Goal: Task Accomplishment & Management: Complete application form

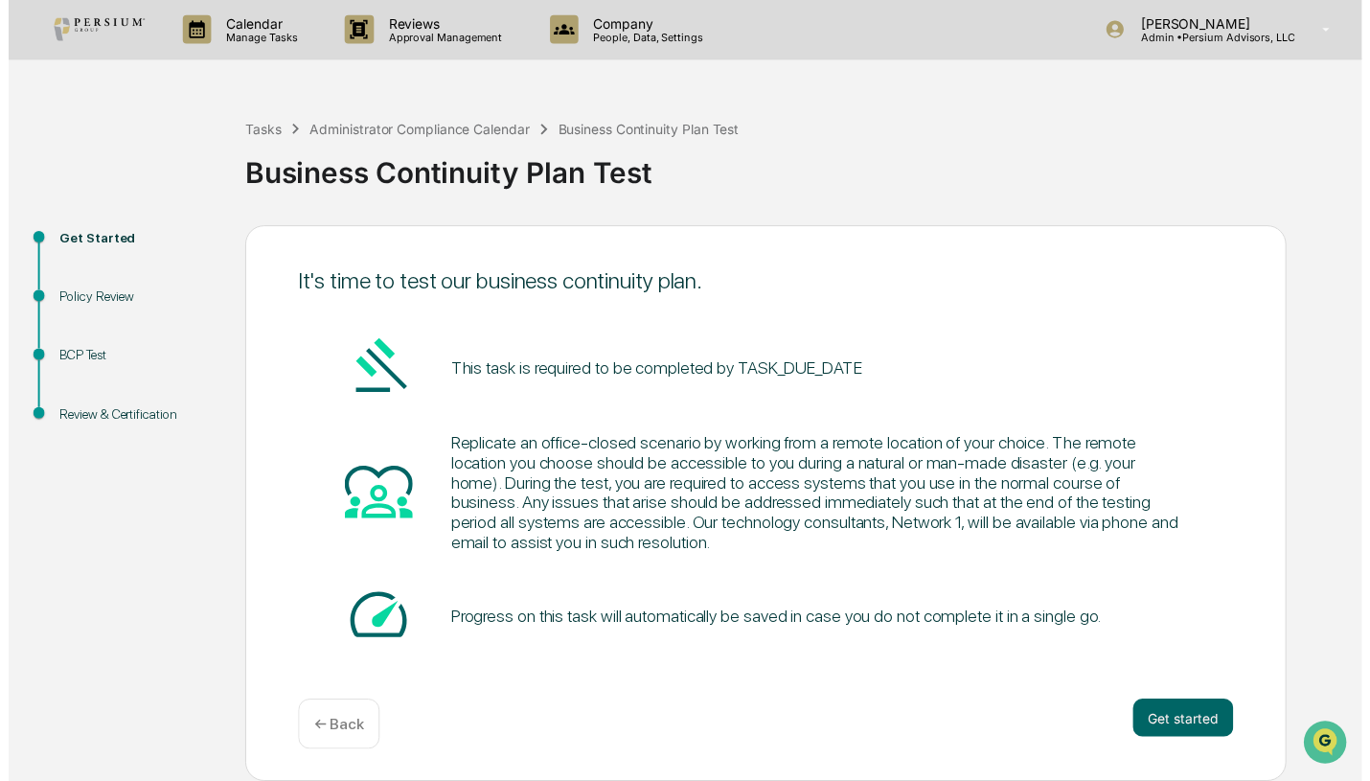
scroll to position [4, 0]
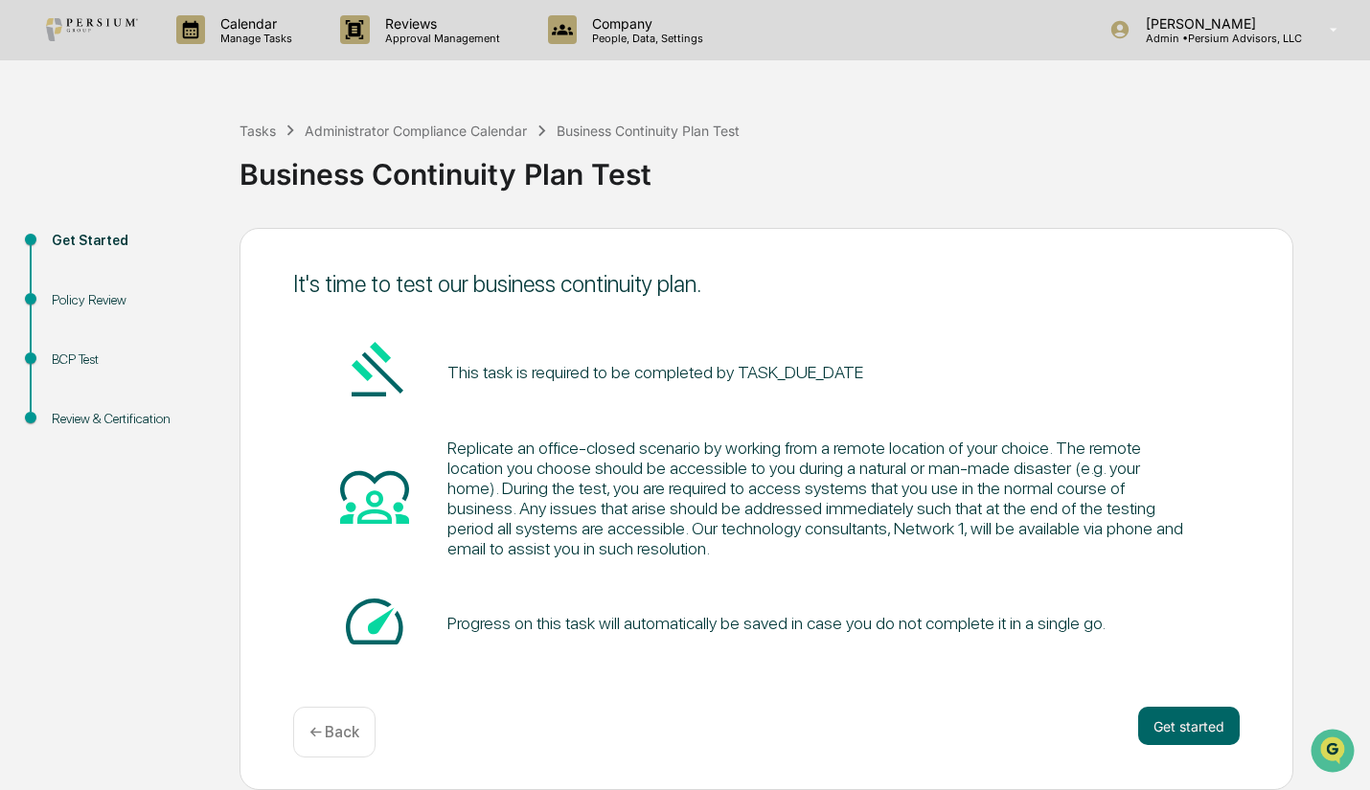
click at [1197, 718] on button "Get started" at bounding box center [1189, 726] width 102 height 38
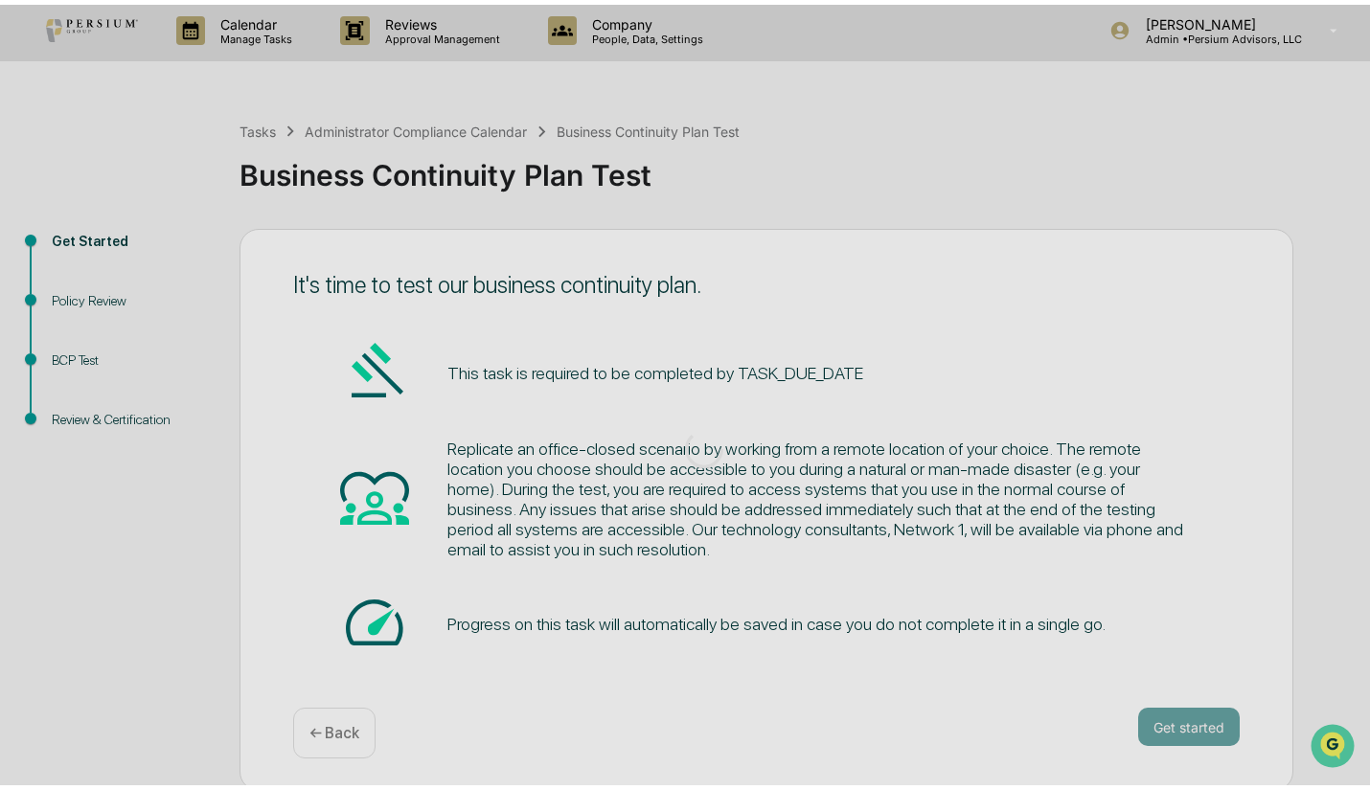
scroll to position [0, 0]
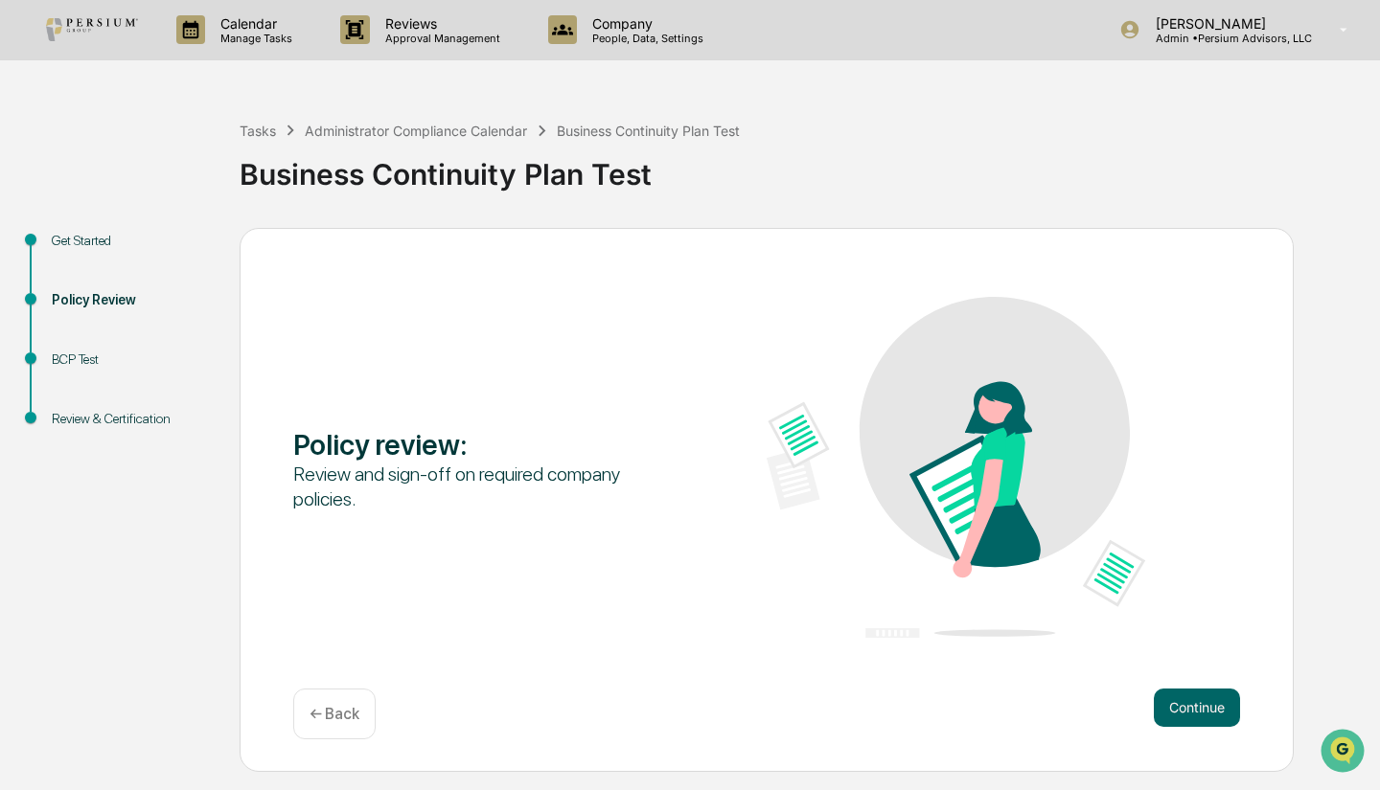
click at [1193, 710] on button "Continue" at bounding box center [1197, 708] width 86 height 38
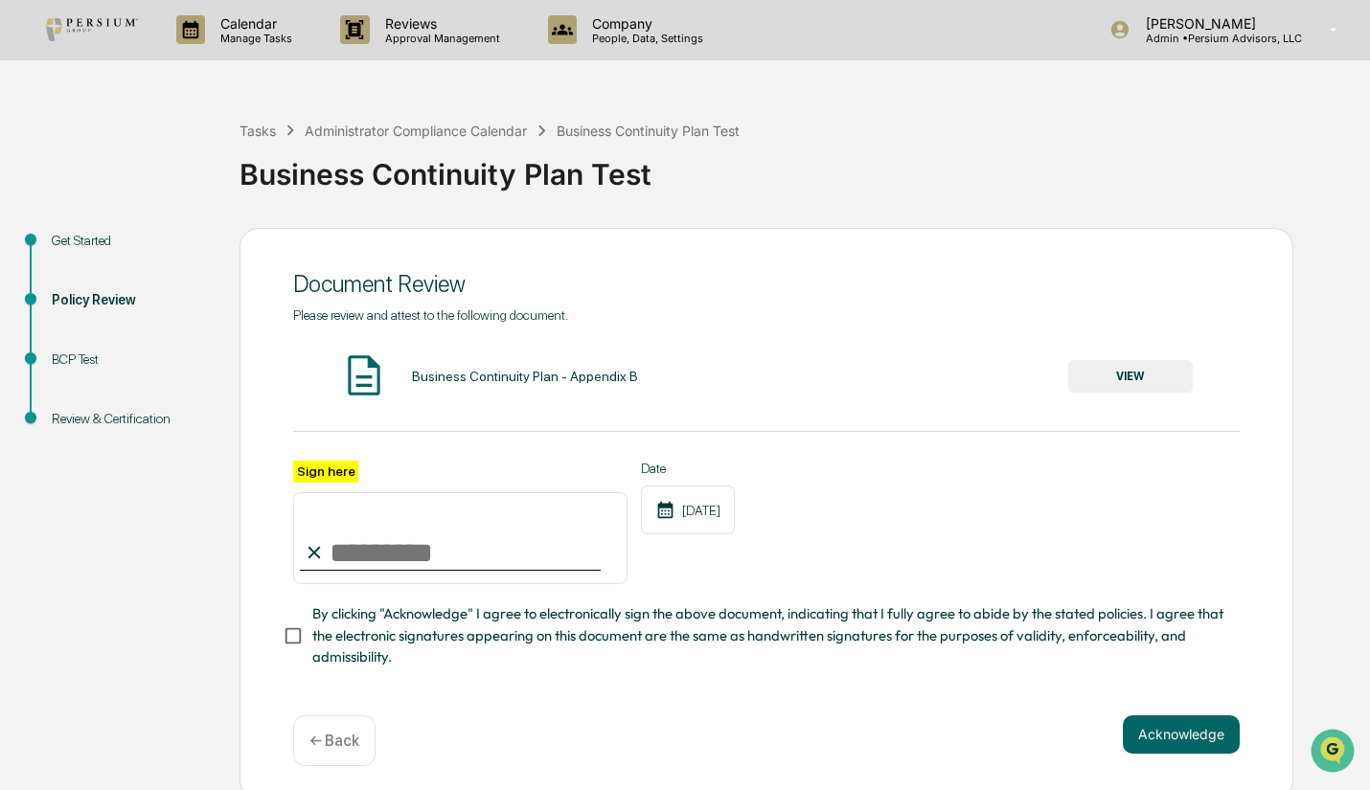
click at [1163, 383] on button "VIEW" at bounding box center [1130, 376] width 125 height 33
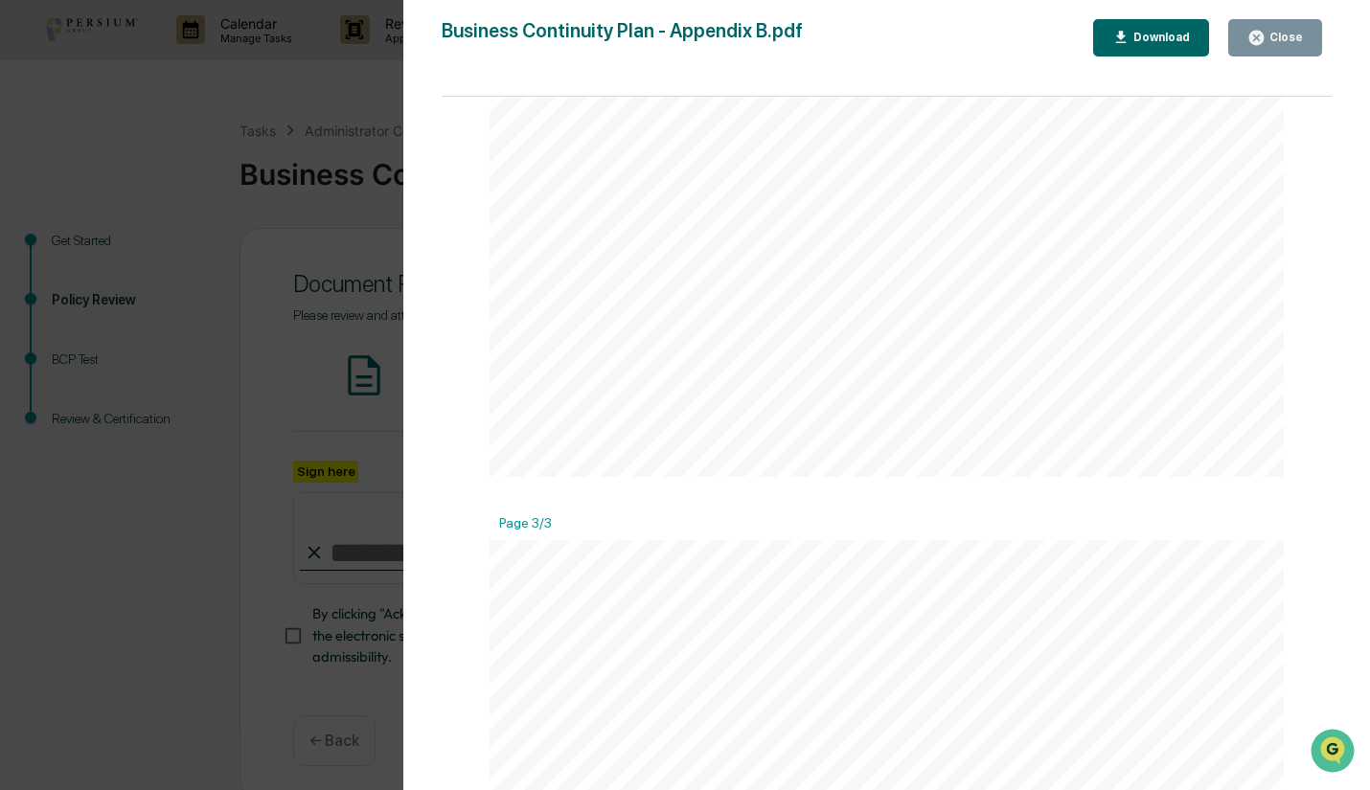
scroll to position [2563, 0]
click at [1294, 45] on div "Close" at bounding box center [1275, 38] width 56 height 18
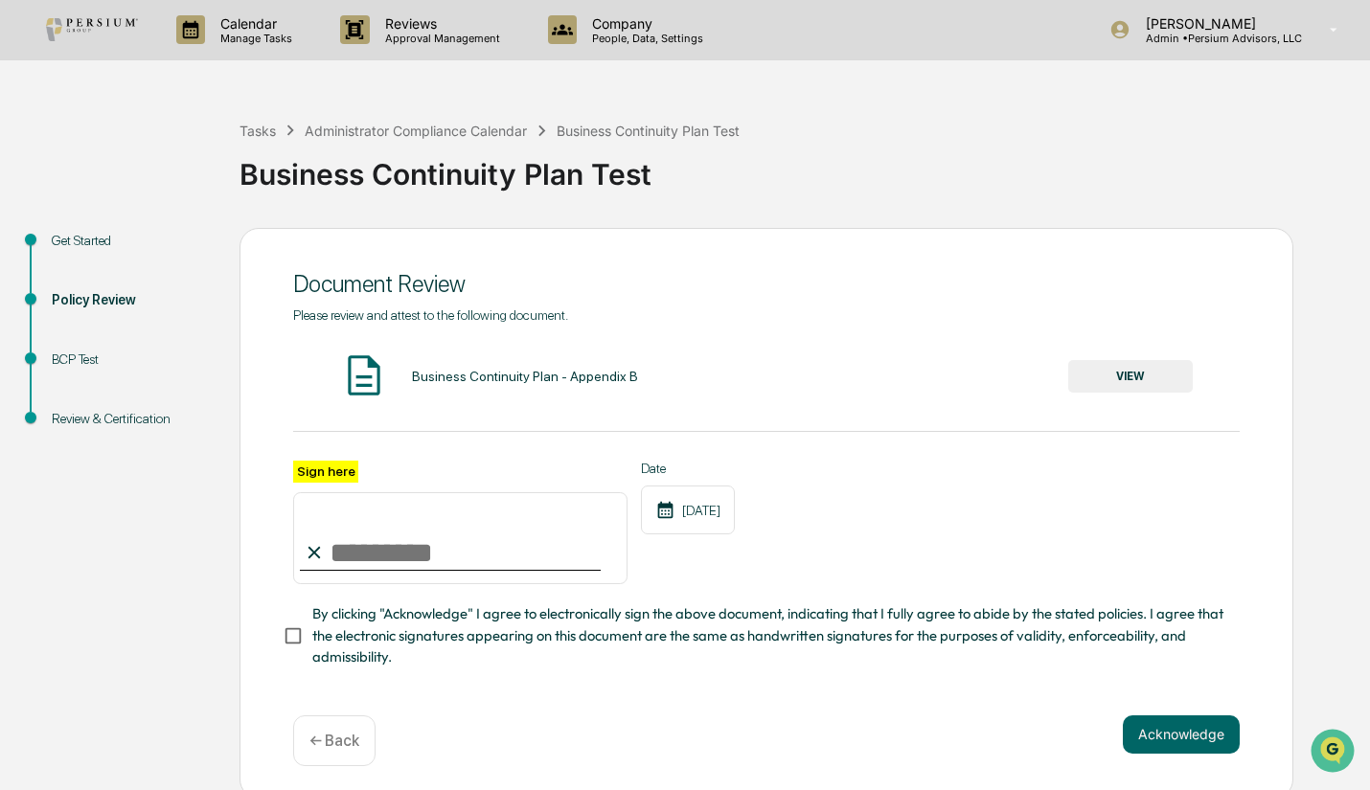
click at [448, 551] on input "Sign here" at bounding box center [460, 538] width 334 height 92
type input "**********"
click at [1173, 736] on button "Acknowledge" at bounding box center [1181, 735] width 117 height 38
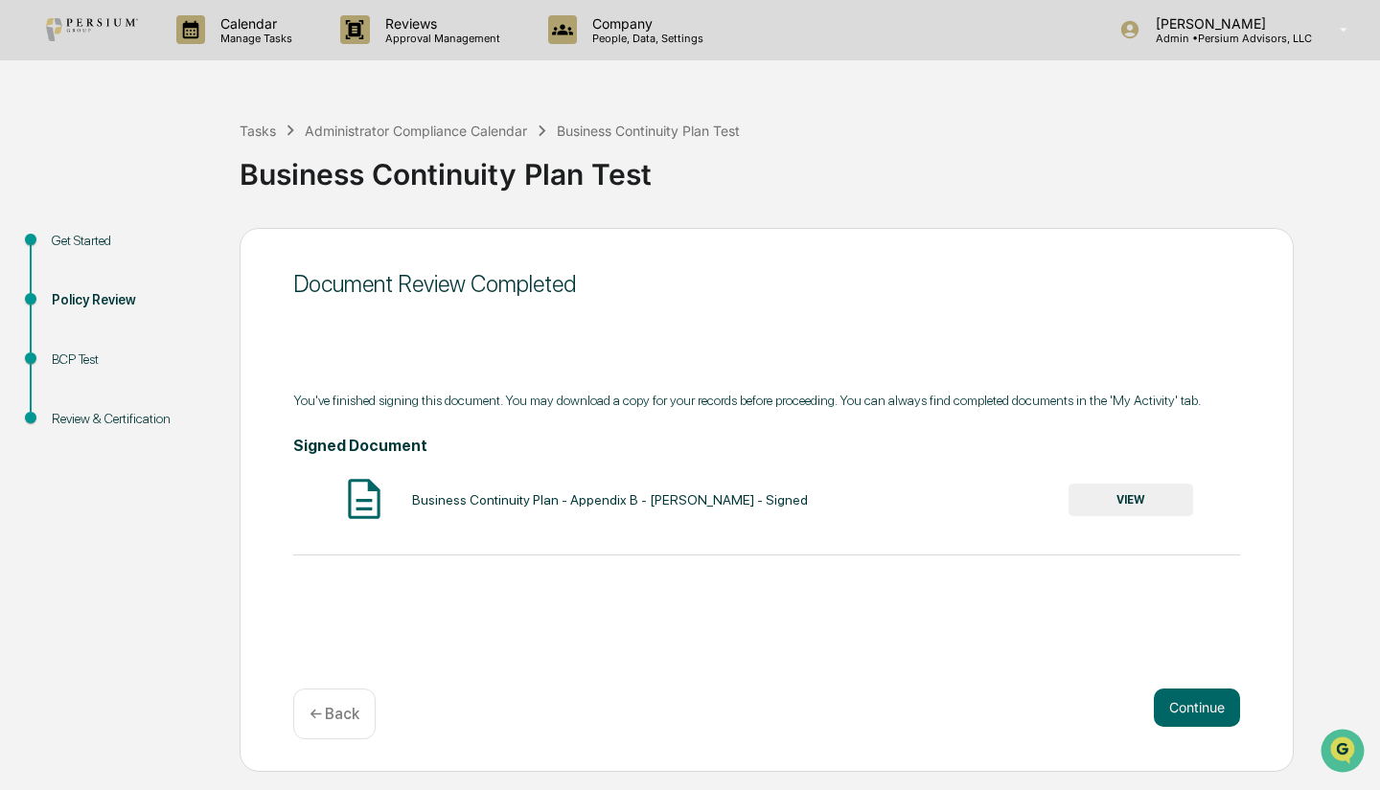
click at [1177, 719] on button "Continue" at bounding box center [1197, 708] width 86 height 38
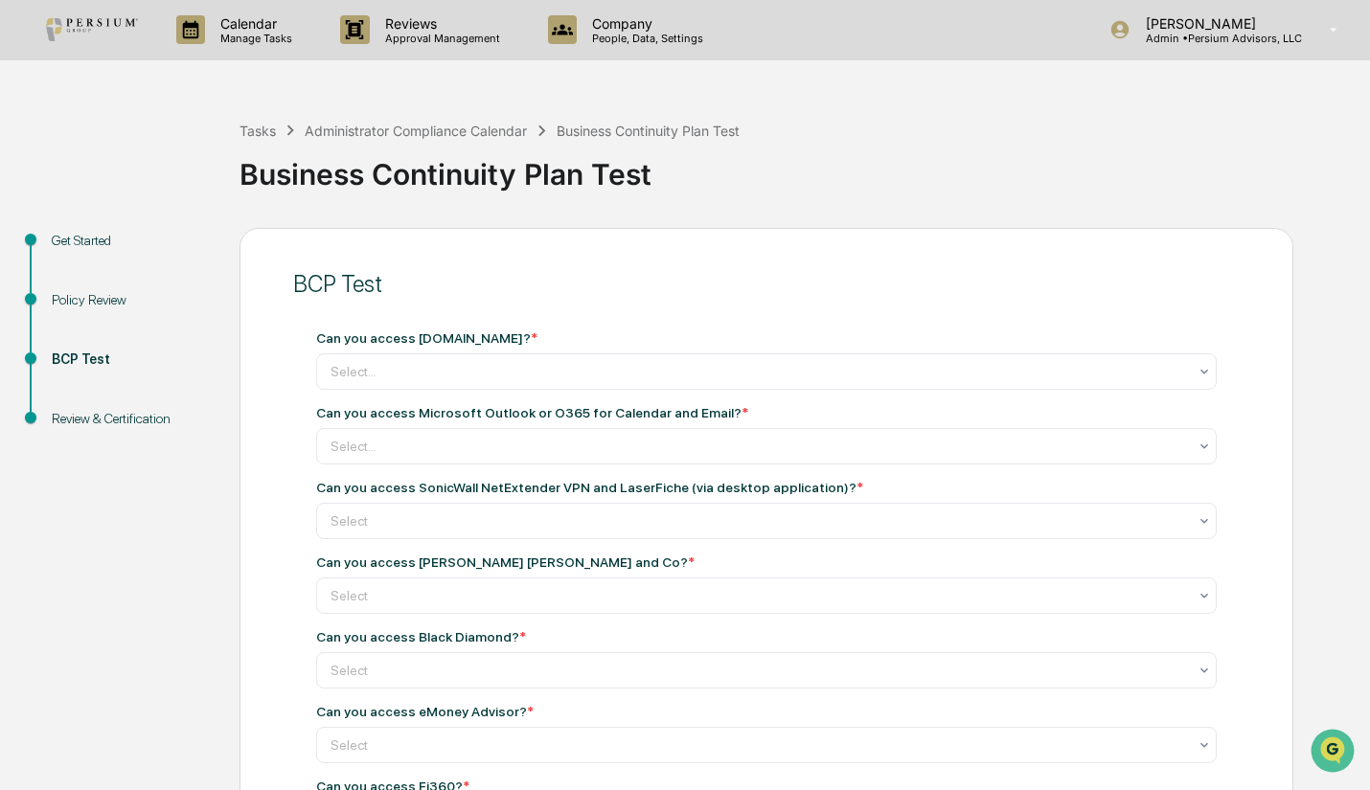
click at [547, 381] on div at bounding box center [759, 371] width 857 height 19
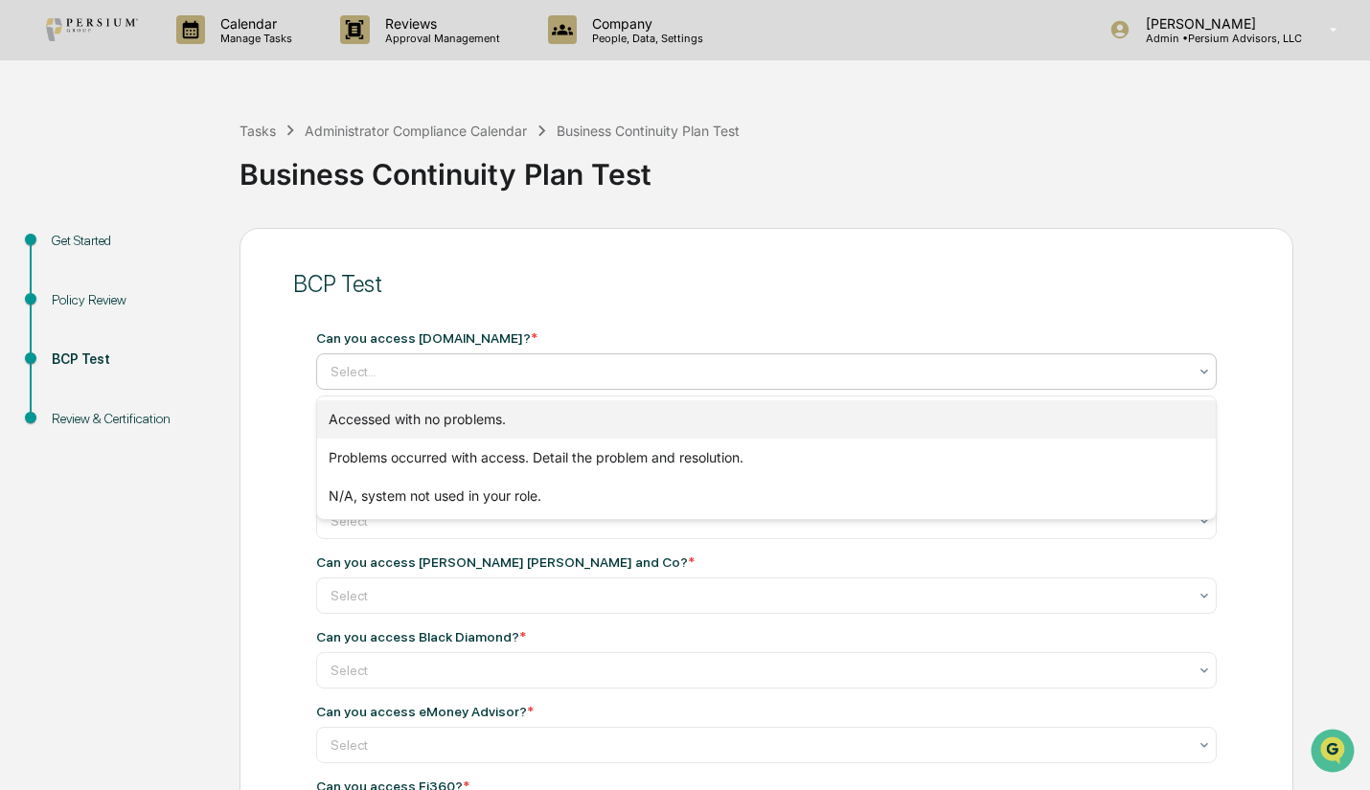
click at [537, 425] on div "Accessed with no problems." at bounding box center [766, 419] width 899 height 38
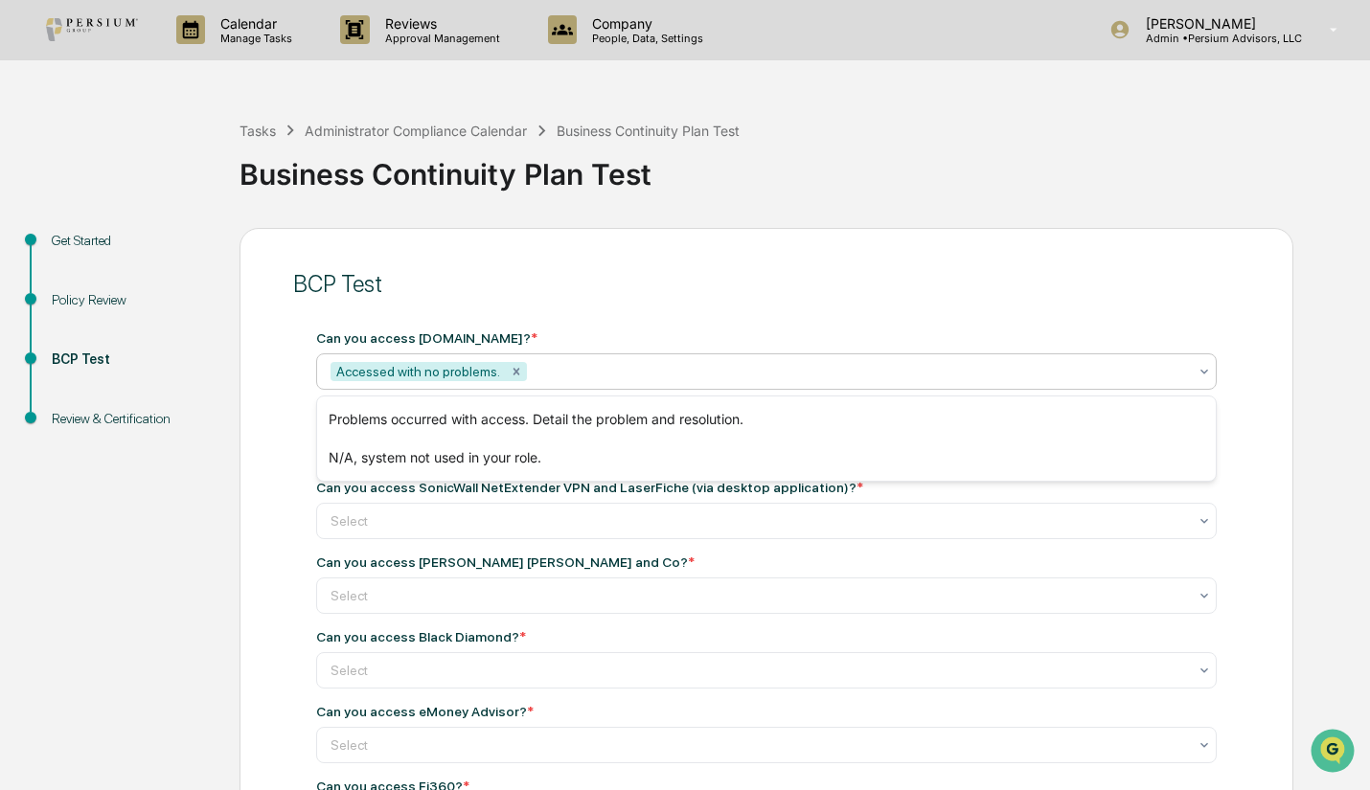
click at [624, 301] on div "BCP Test" at bounding box center [766, 284] width 947 height 47
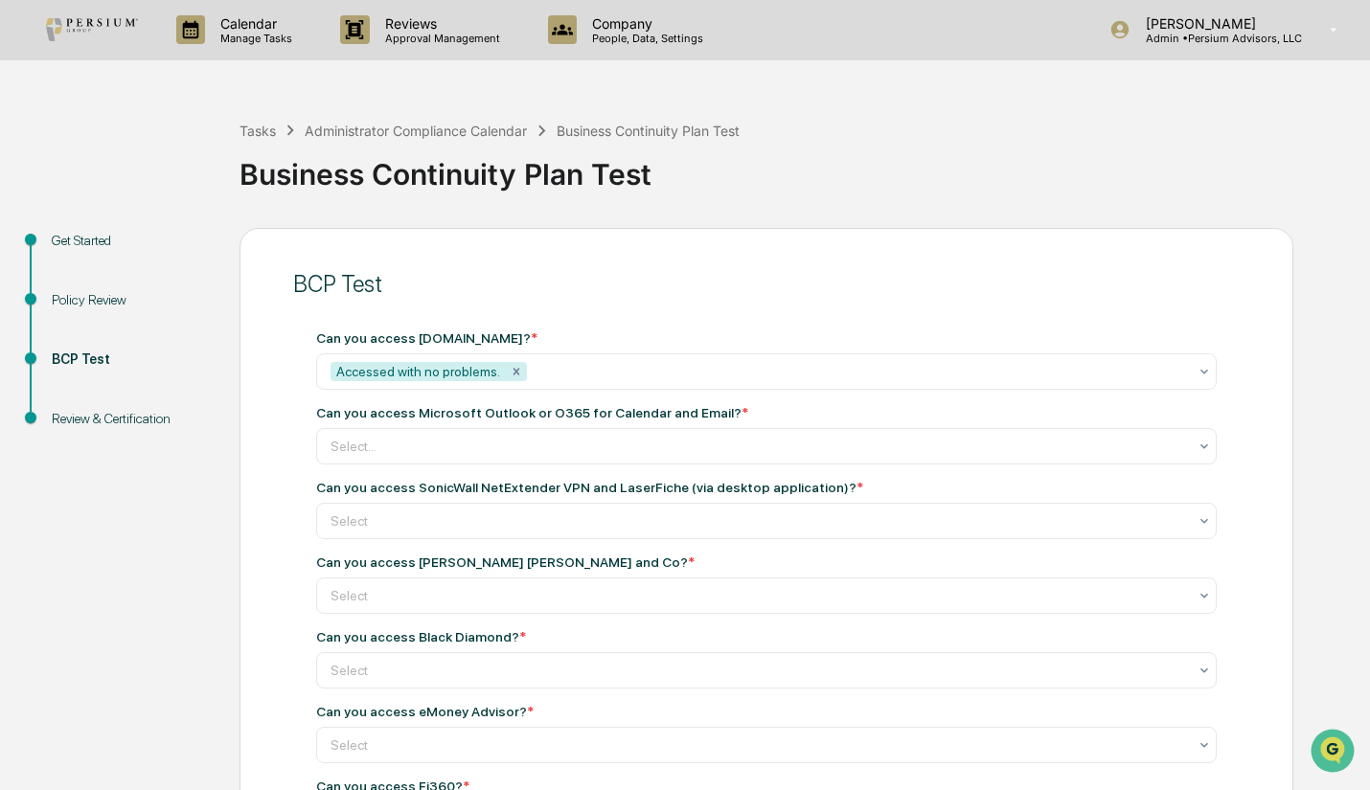
scroll to position [80, 0]
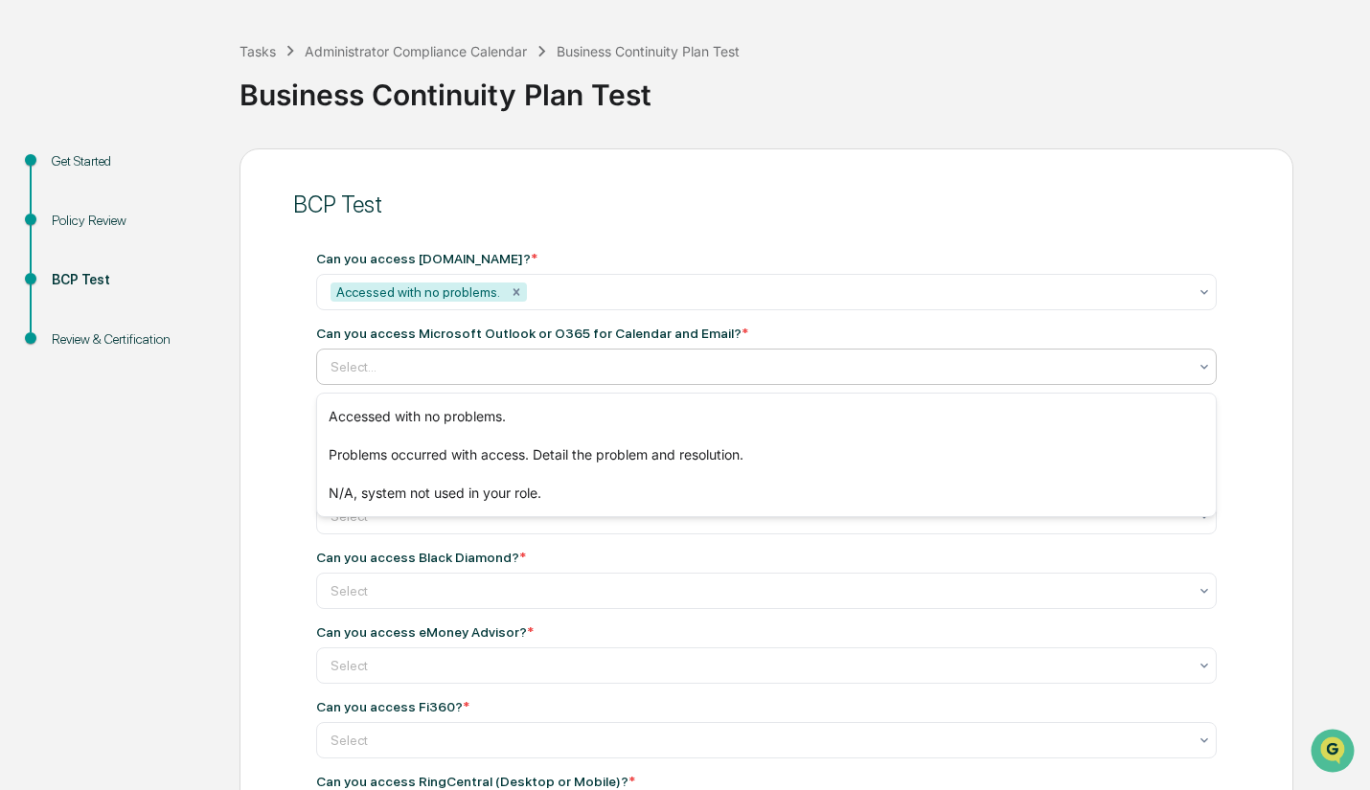
click at [545, 377] on div at bounding box center [759, 366] width 857 height 19
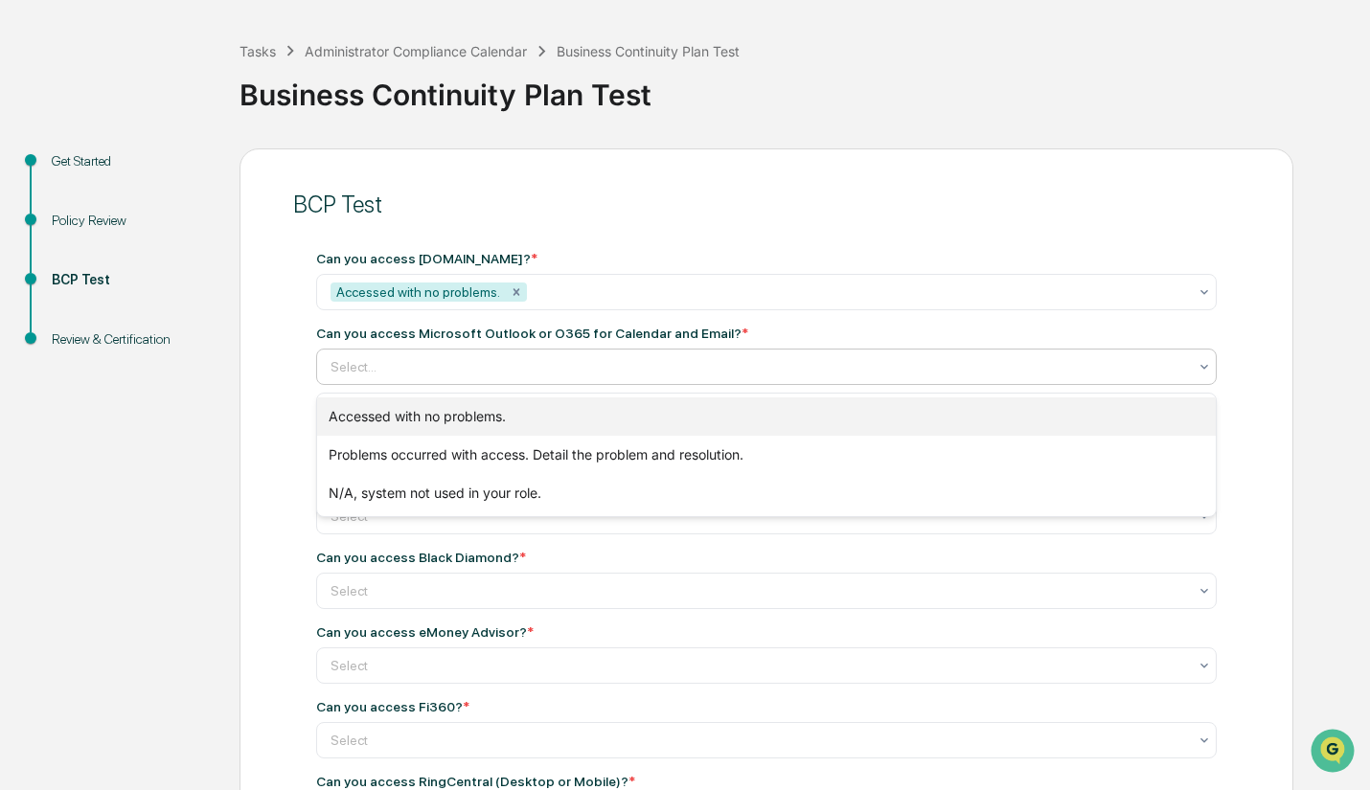
click at [550, 408] on div "Accessed with no problems." at bounding box center [766, 417] width 899 height 38
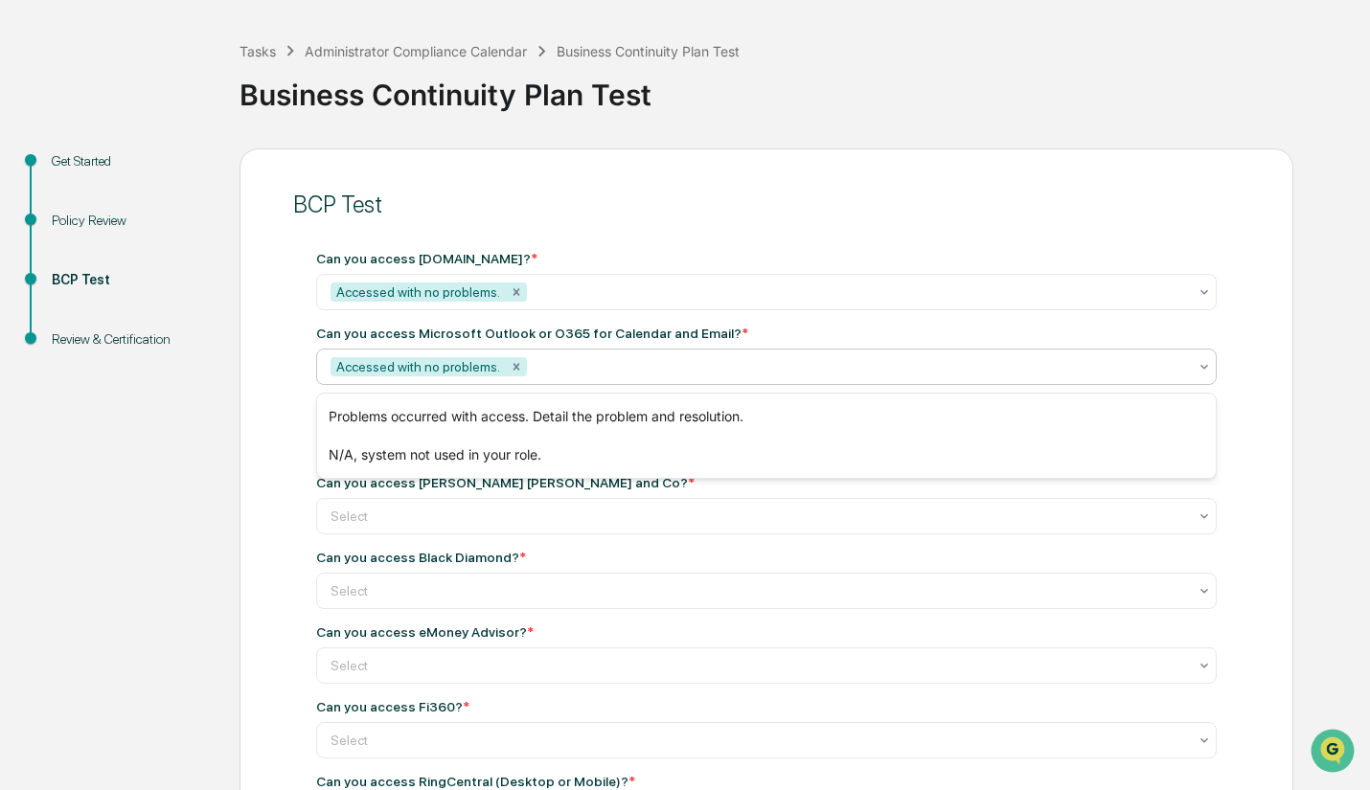
click at [253, 438] on div "BCP Test Can you access Salesforce.com? * Accessed with no problems. Can you ac…" at bounding box center [767, 781] width 1054 height 1265
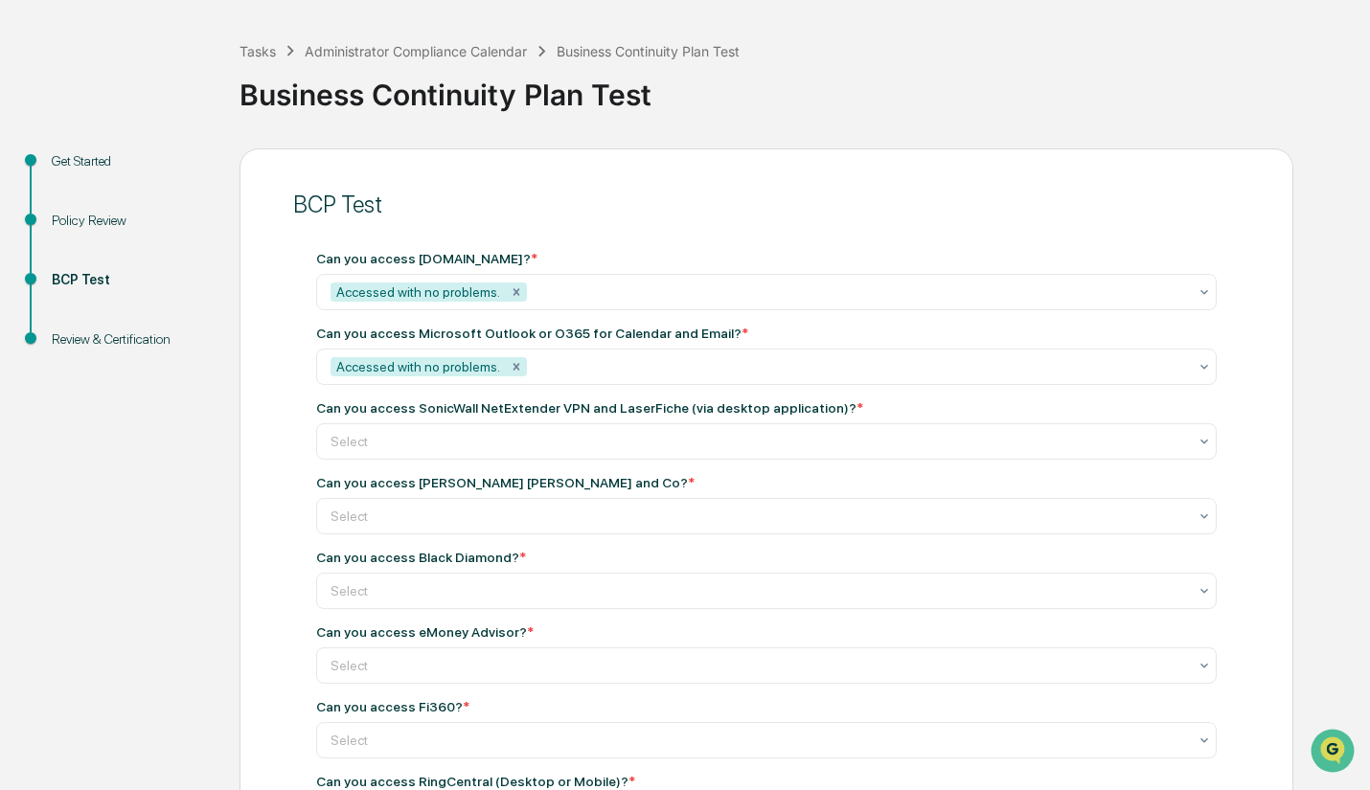
click at [340, 451] on div at bounding box center [759, 441] width 857 height 19
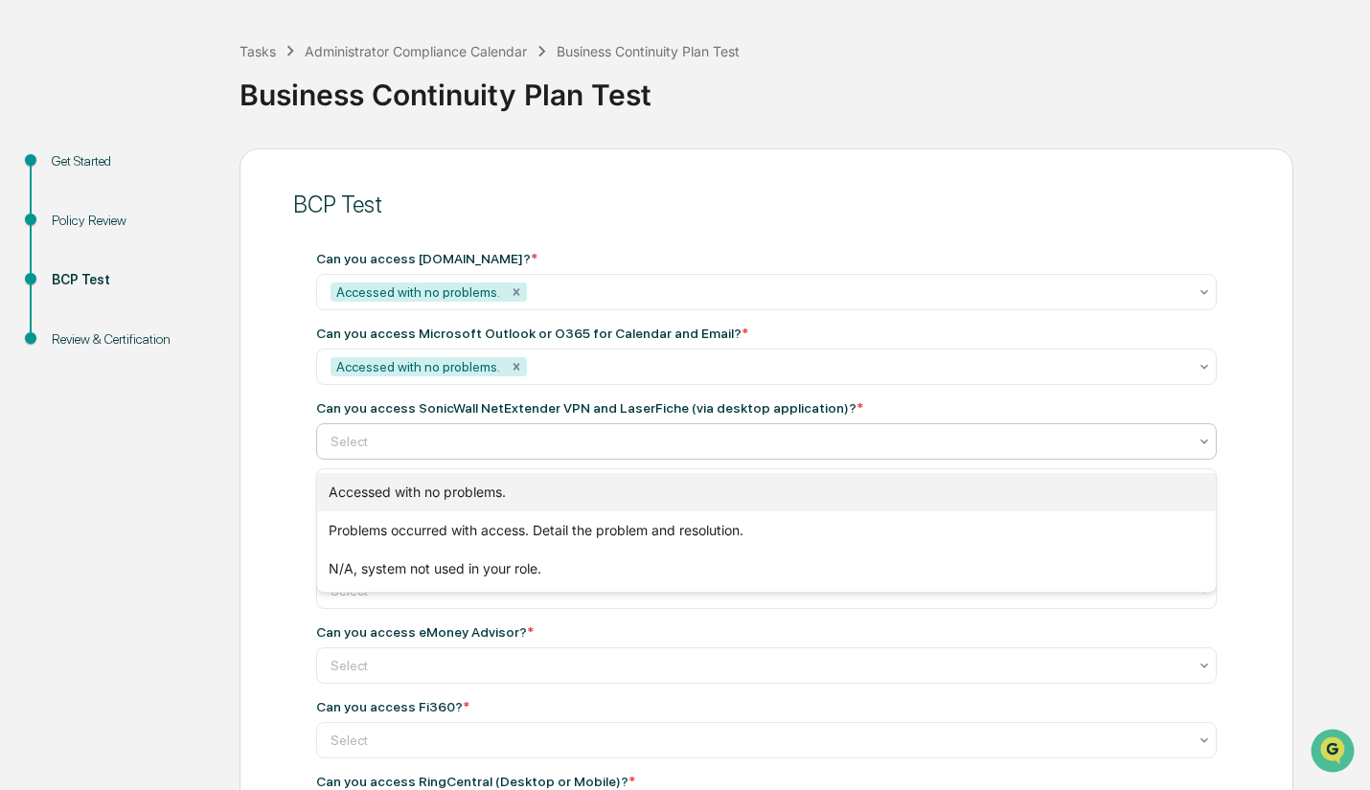
click at [363, 496] on div "Accessed with no problems." at bounding box center [766, 492] width 899 height 38
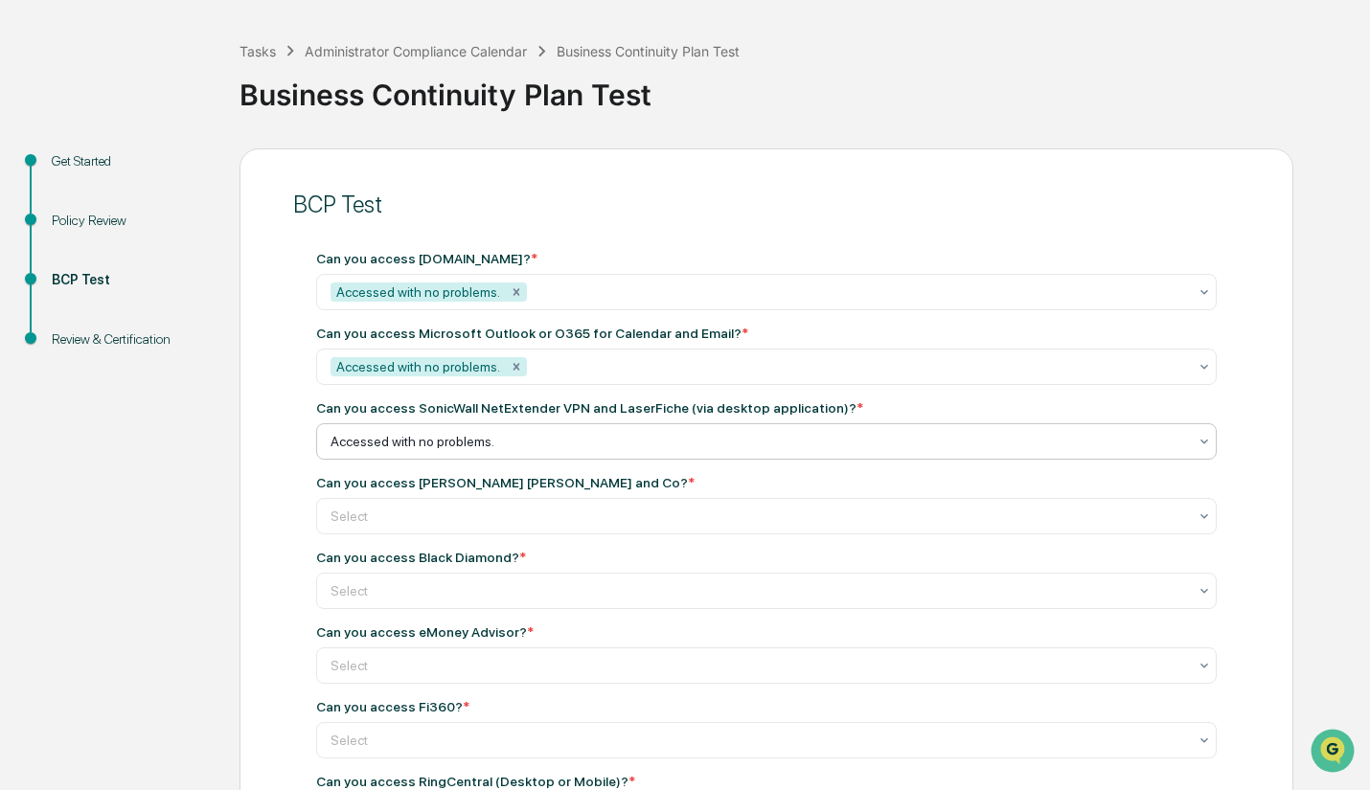
click at [265, 522] on div "BCP Test Can you access Salesforce.com? * Accessed with no problems. Can you ac…" at bounding box center [767, 781] width 1054 height 1265
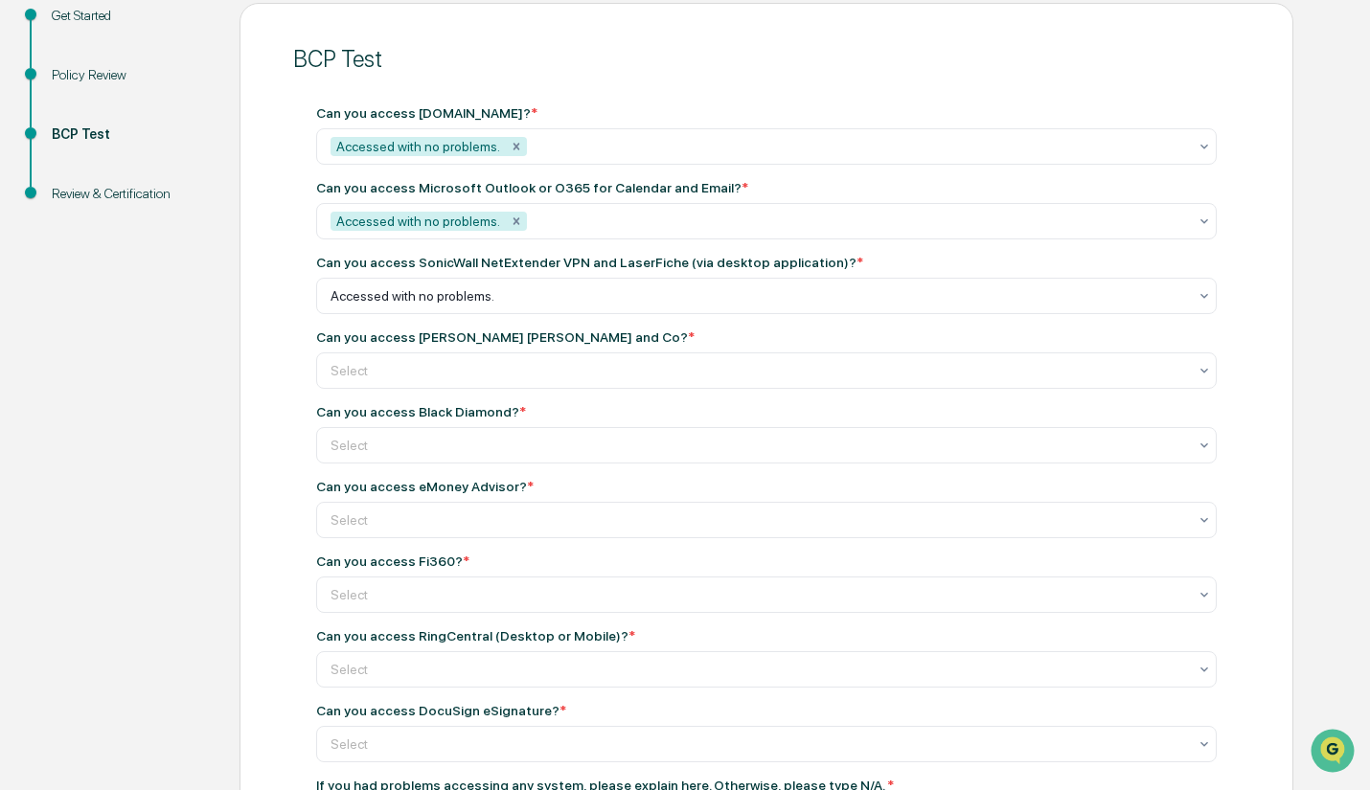
scroll to position [226, 0]
click at [442, 305] on div at bounding box center [759, 295] width 857 height 19
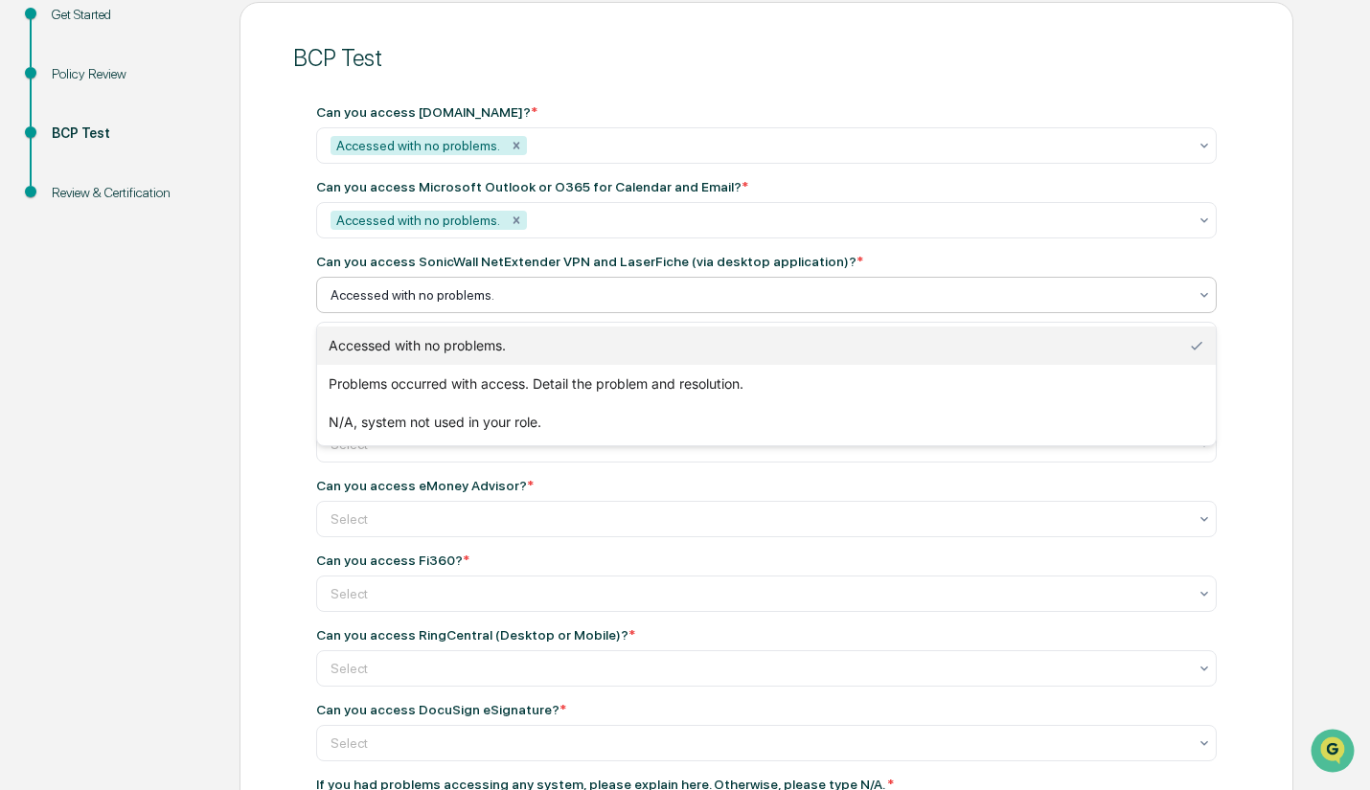
click at [452, 343] on div "Accessed with no problems." at bounding box center [766, 346] width 899 height 38
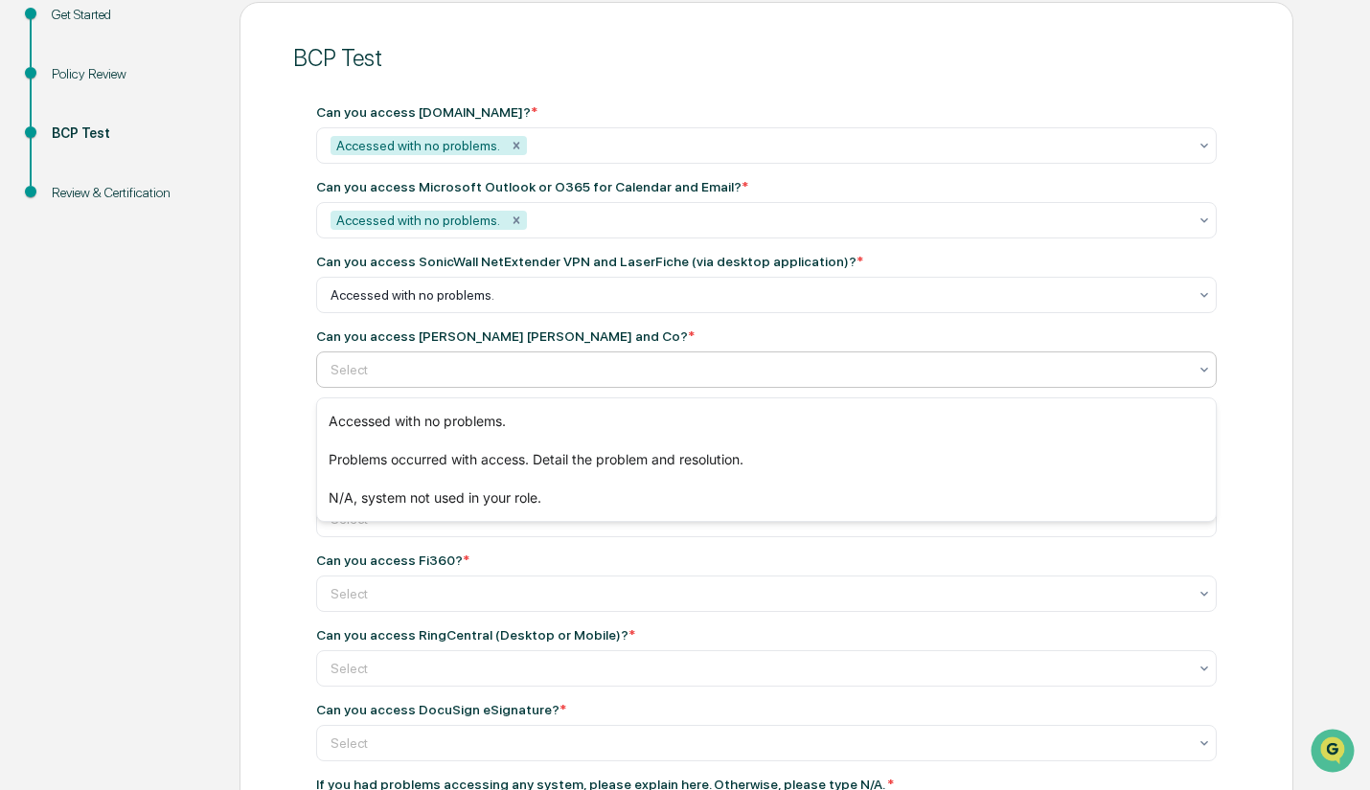
click at [389, 383] on div "Select" at bounding box center [759, 369] width 876 height 27
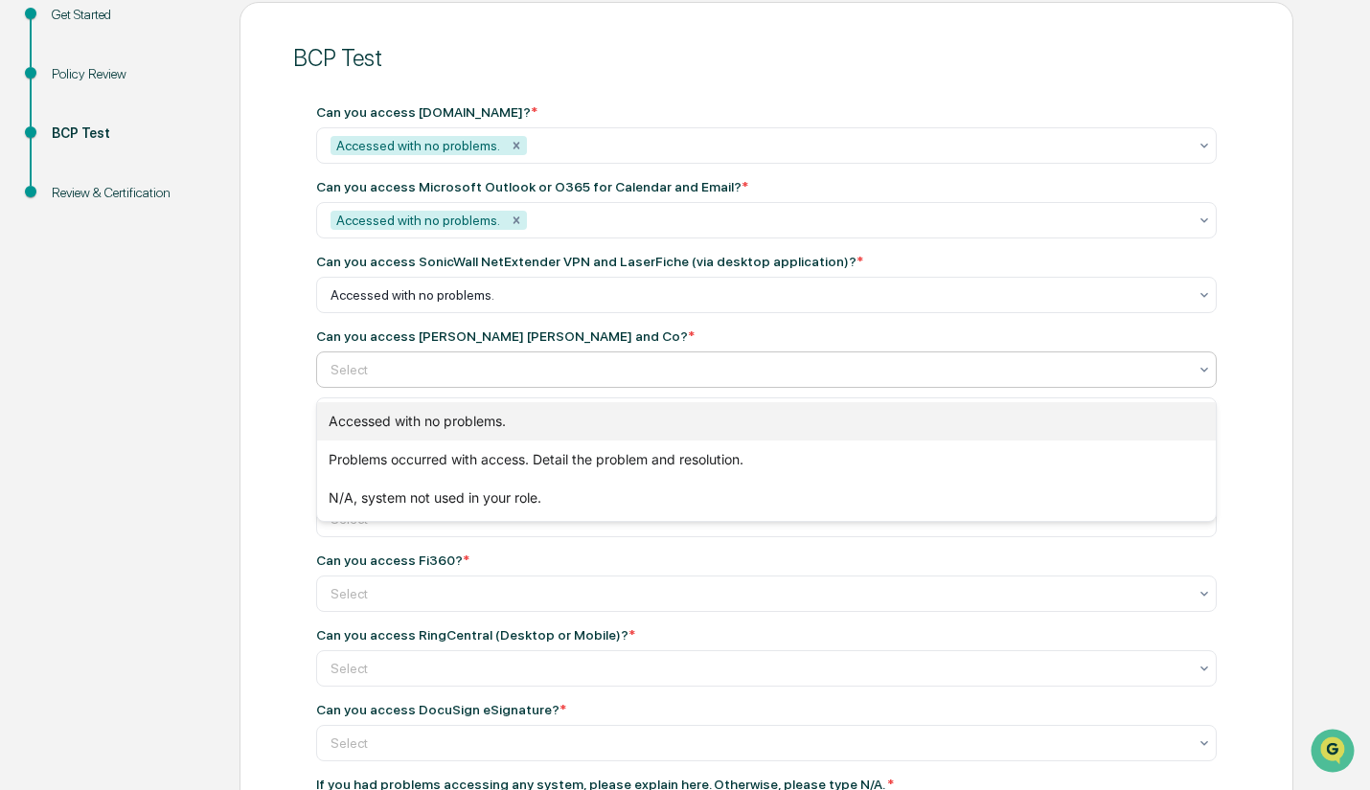
click at [405, 422] on div "Accessed with no problems." at bounding box center [766, 421] width 899 height 38
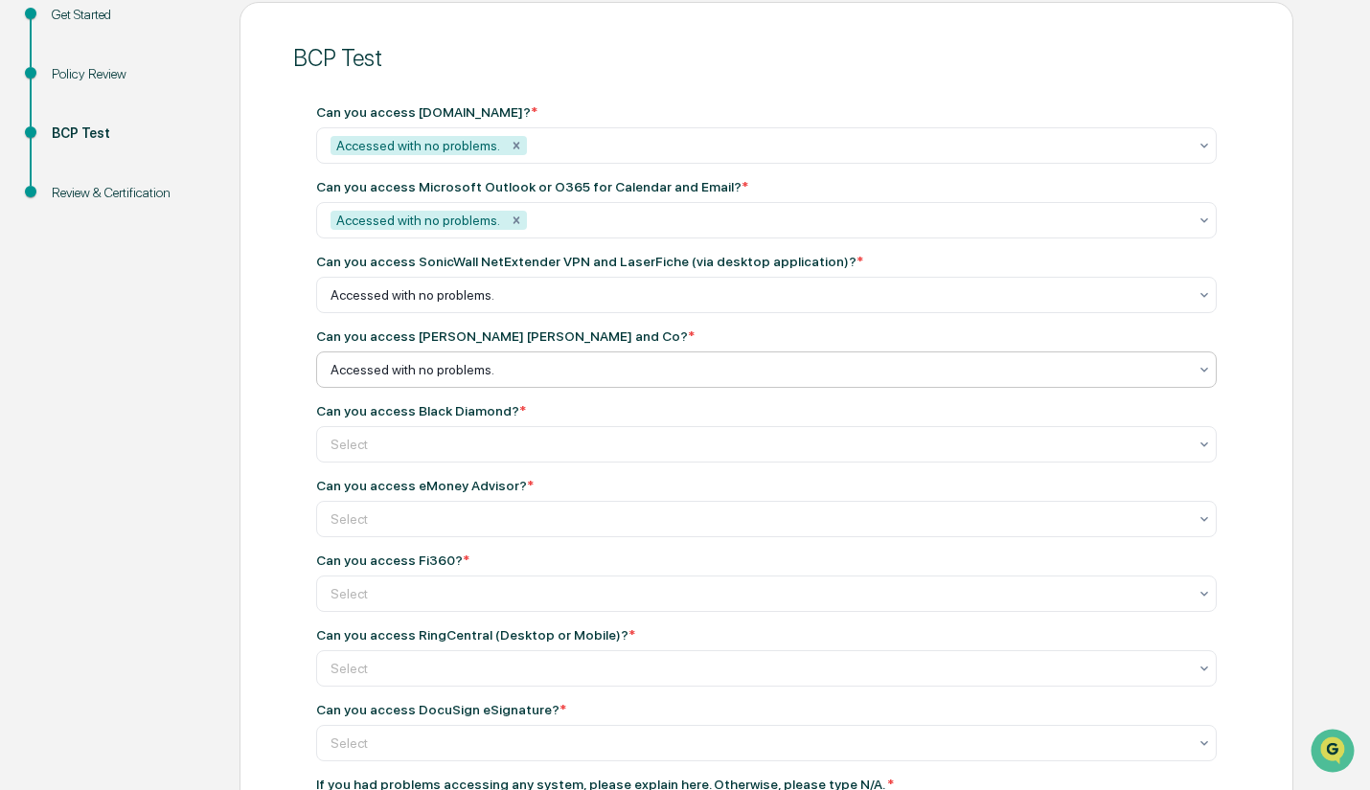
click at [423, 305] on div at bounding box center [759, 295] width 857 height 19
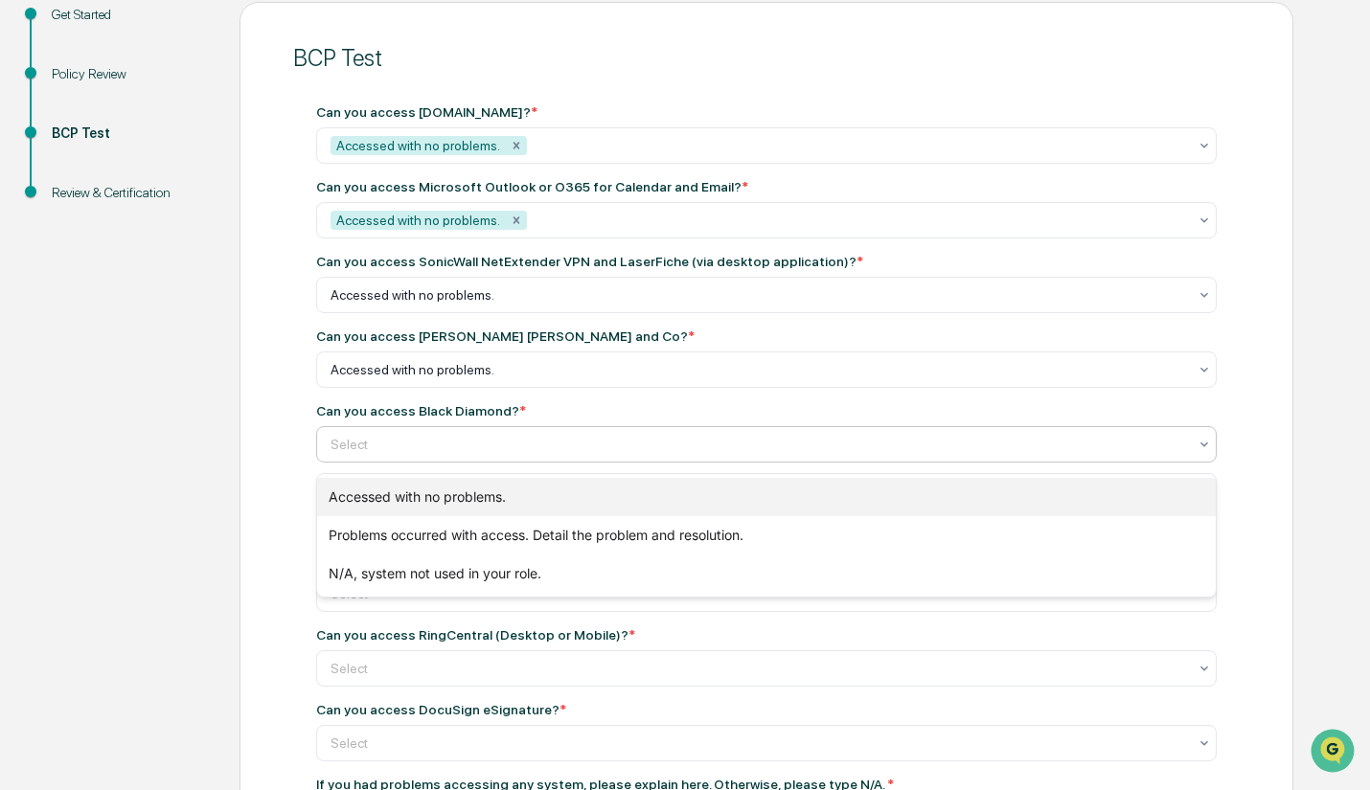
click at [431, 500] on div "Accessed with no problems." at bounding box center [766, 497] width 899 height 38
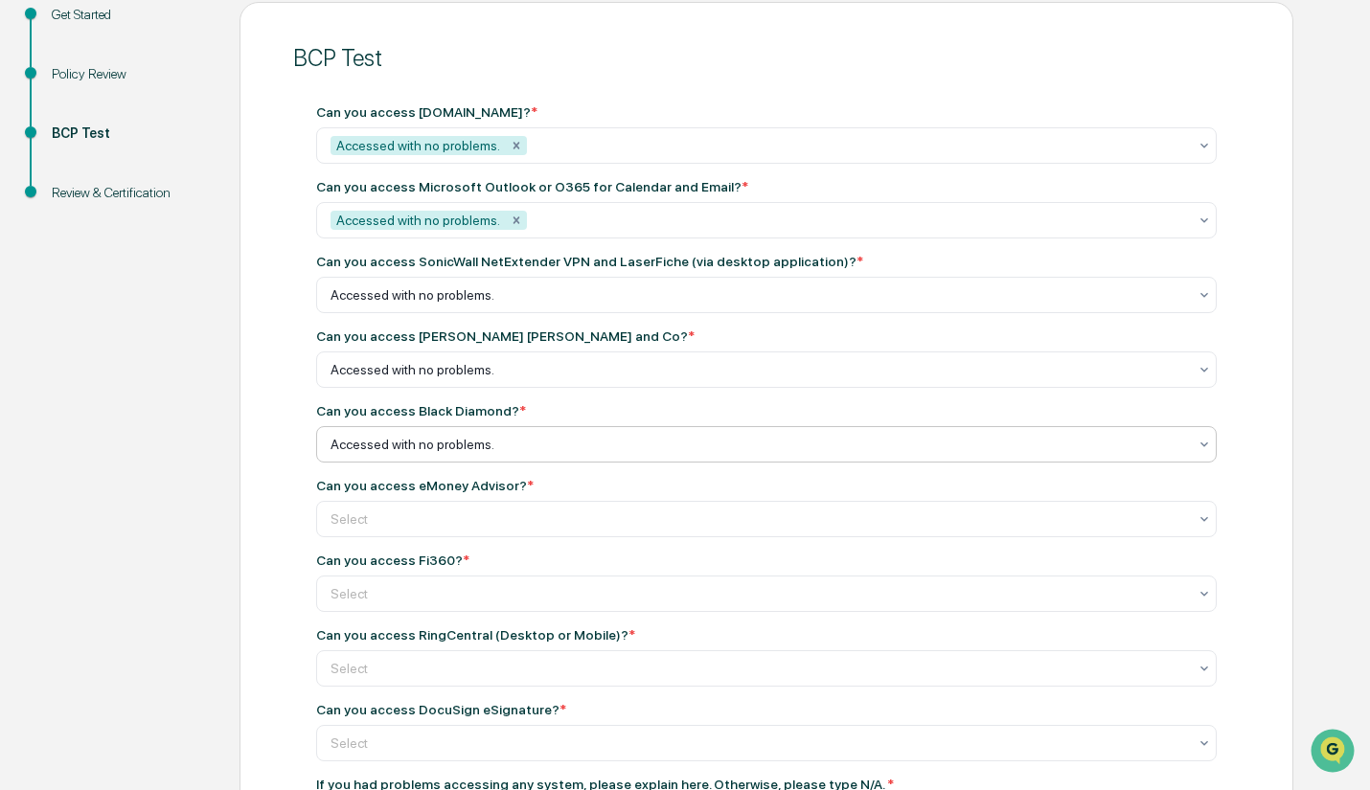
click at [440, 305] on div at bounding box center [759, 295] width 857 height 19
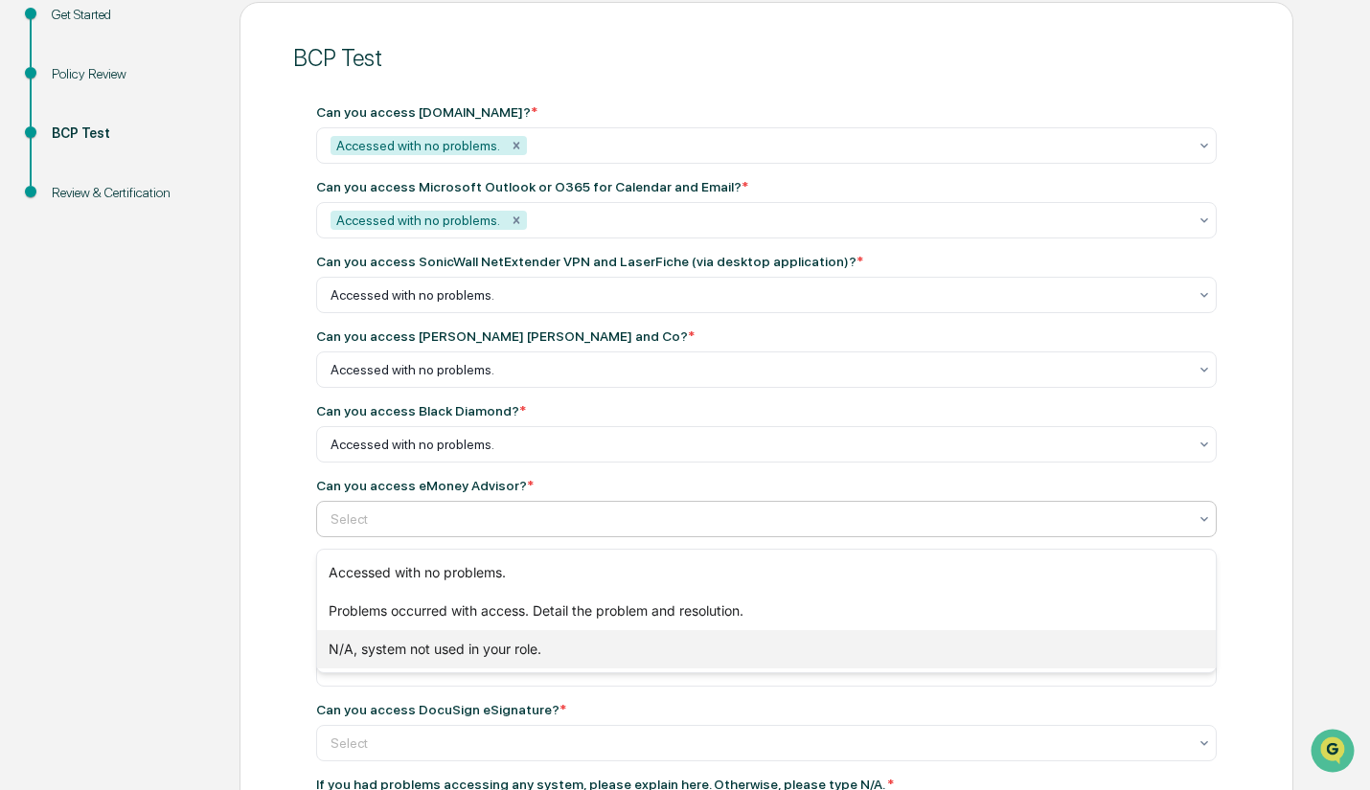
click at [446, 658] on div "N/A, system not used in your role." at bounding box center [766, 649] width 899 height 38
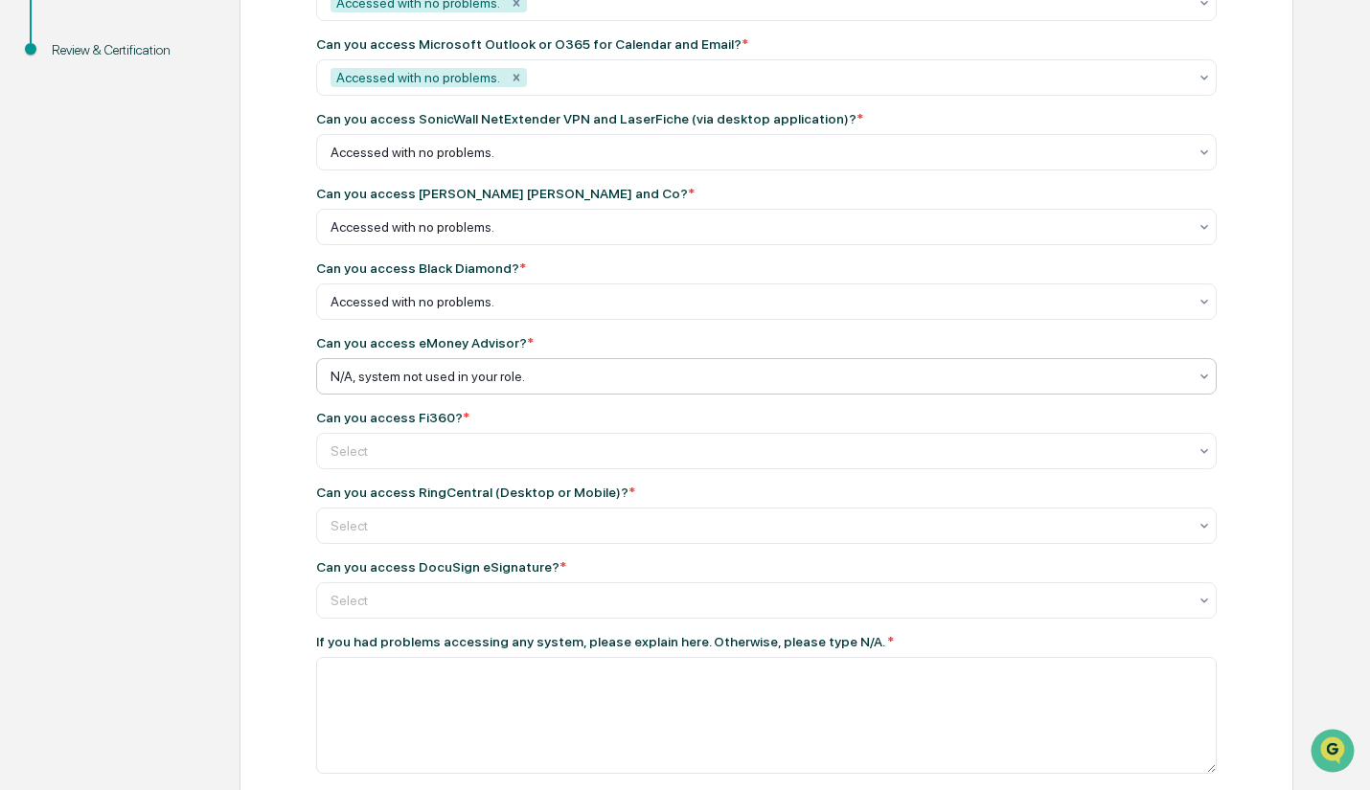
scroll to position [370, 0]
click at [439, 165] on div "Select" at bounding box center [759, 151] width 876 height 27
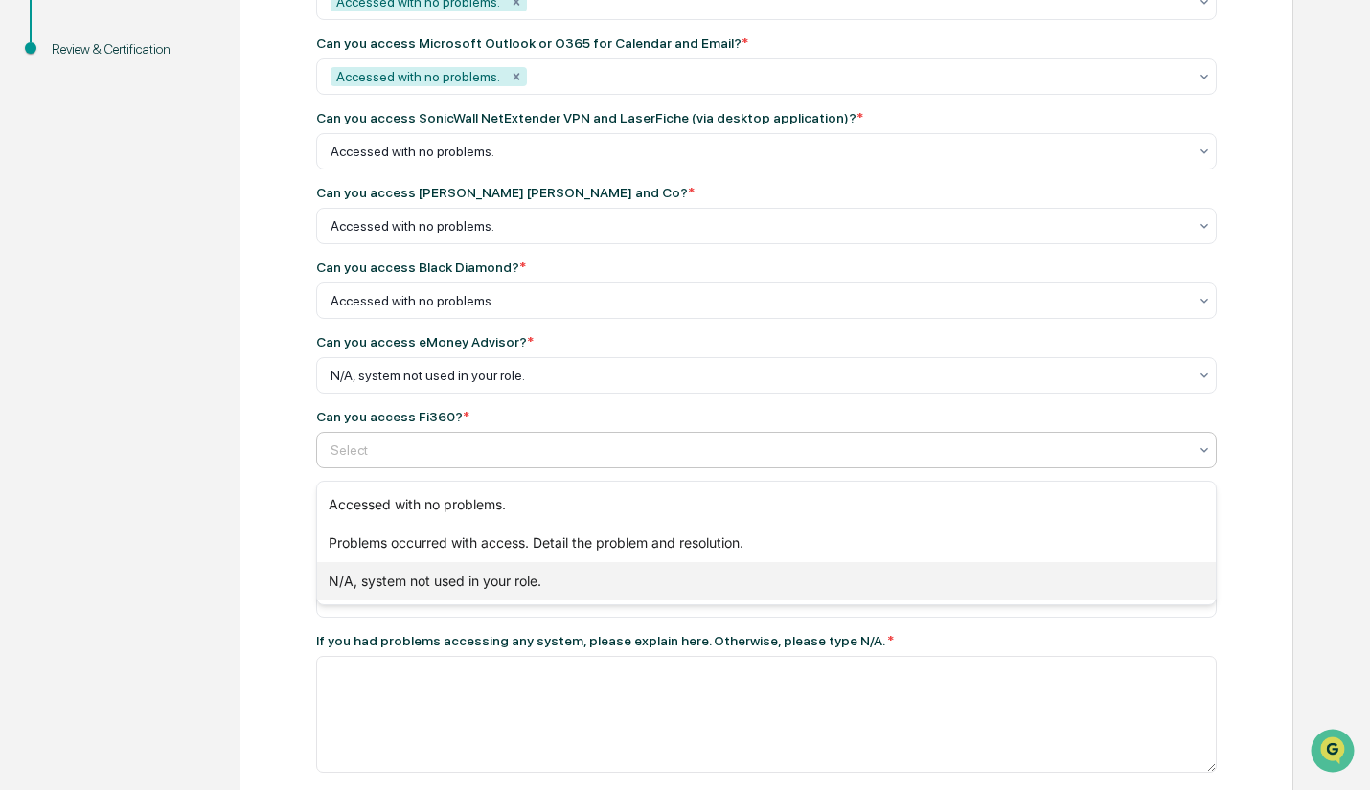
click at [441, 583] on div "N/A, system not used in your role." at bounding box center [766, 581] width 899 height 38
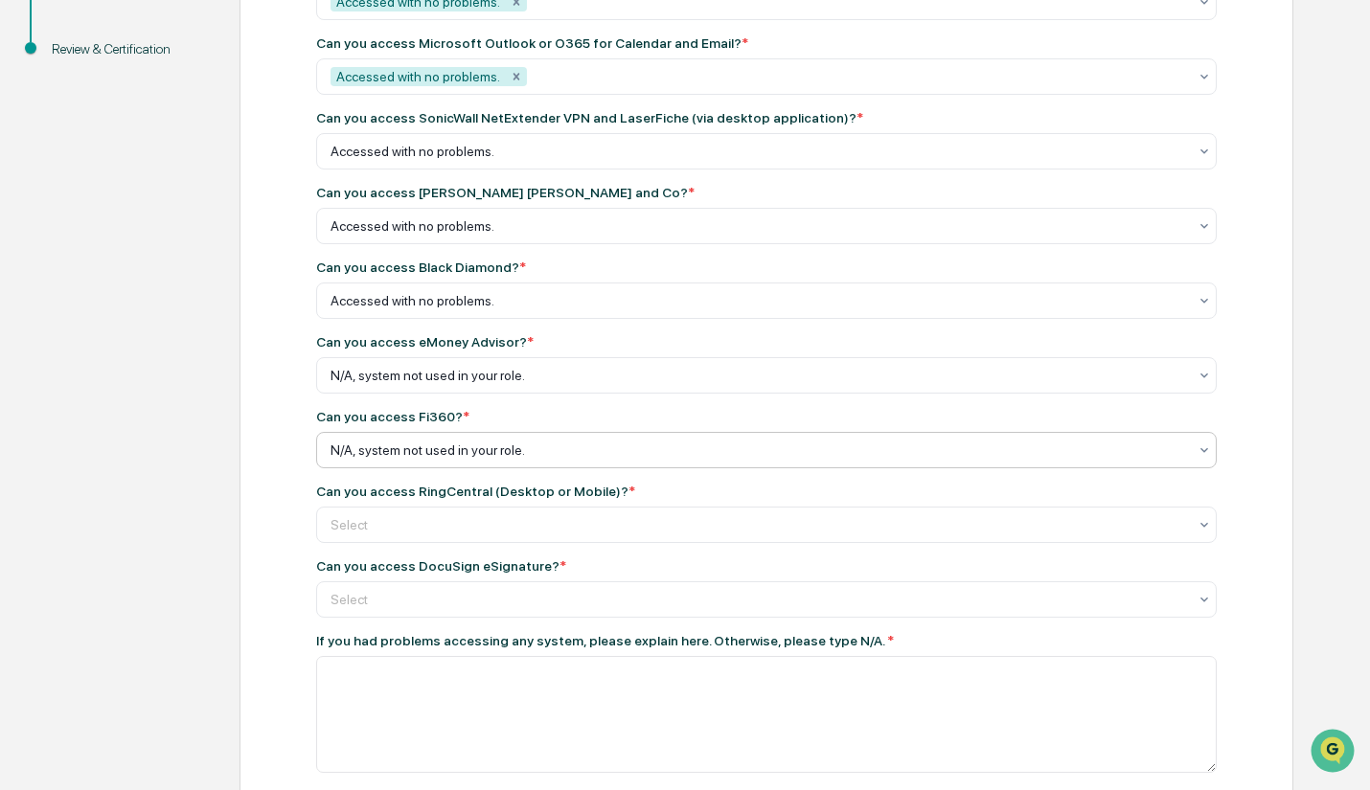
scroll to position [442, 0]
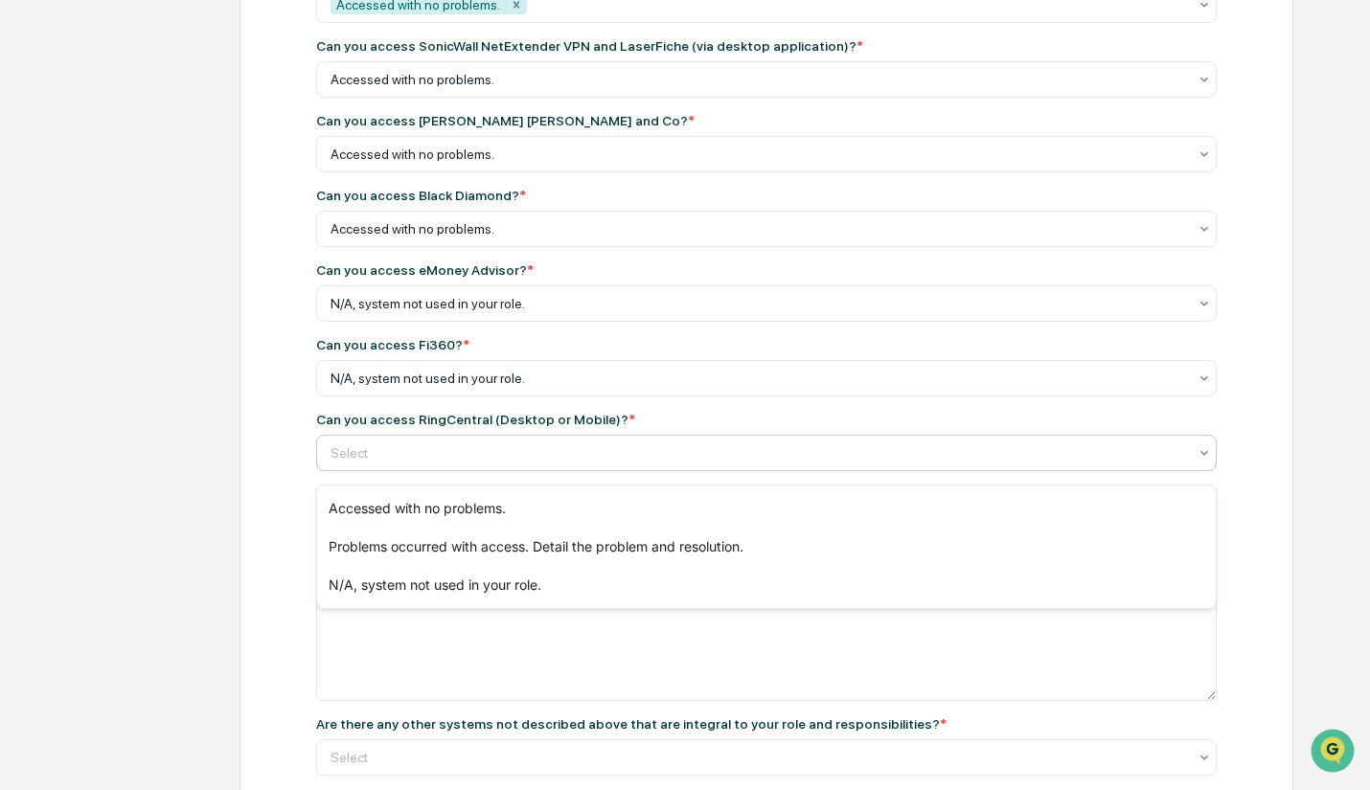
click at [436, 462] on div at bounding box center [759, 453] width 857 height 19
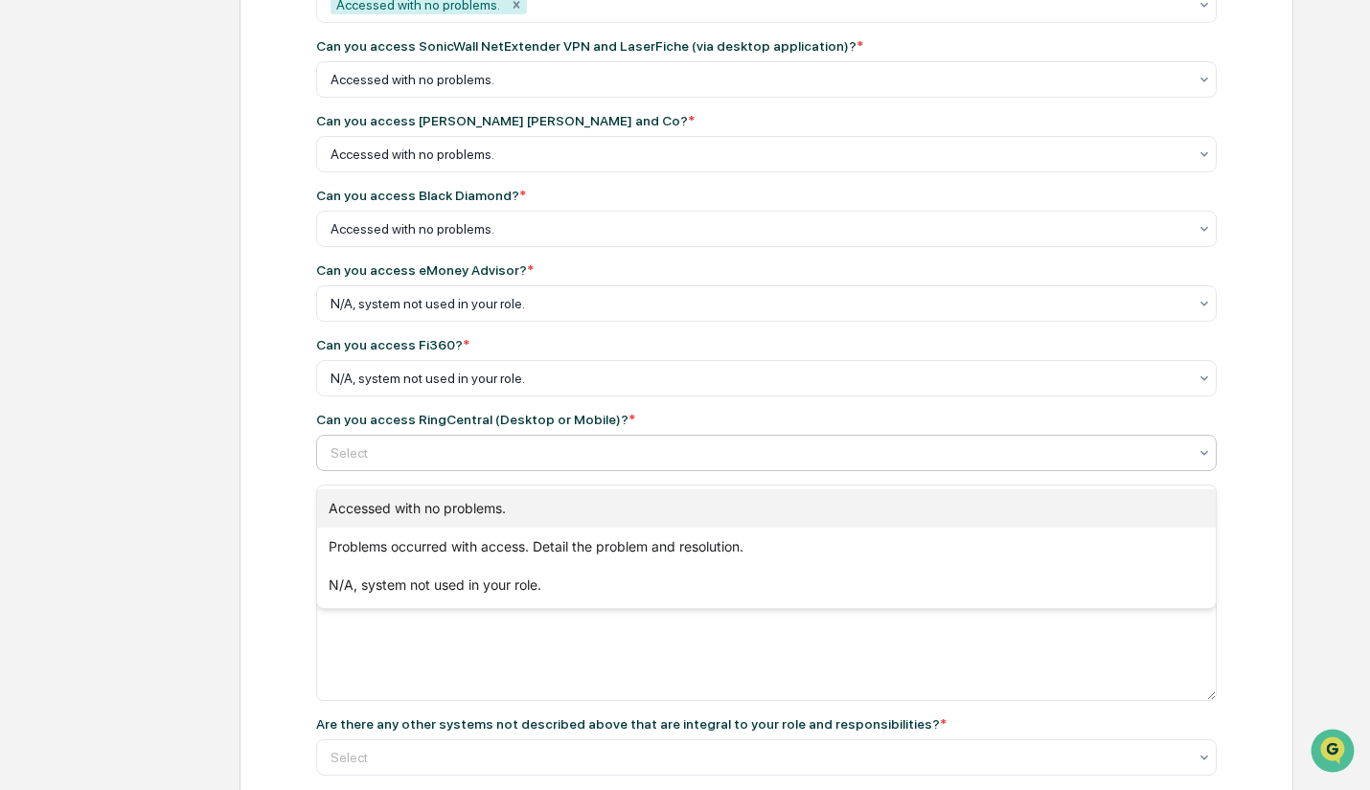
click at [451, 510] on div "Accessed with no problems." at bounding box center [766, 509] width 899 height 38
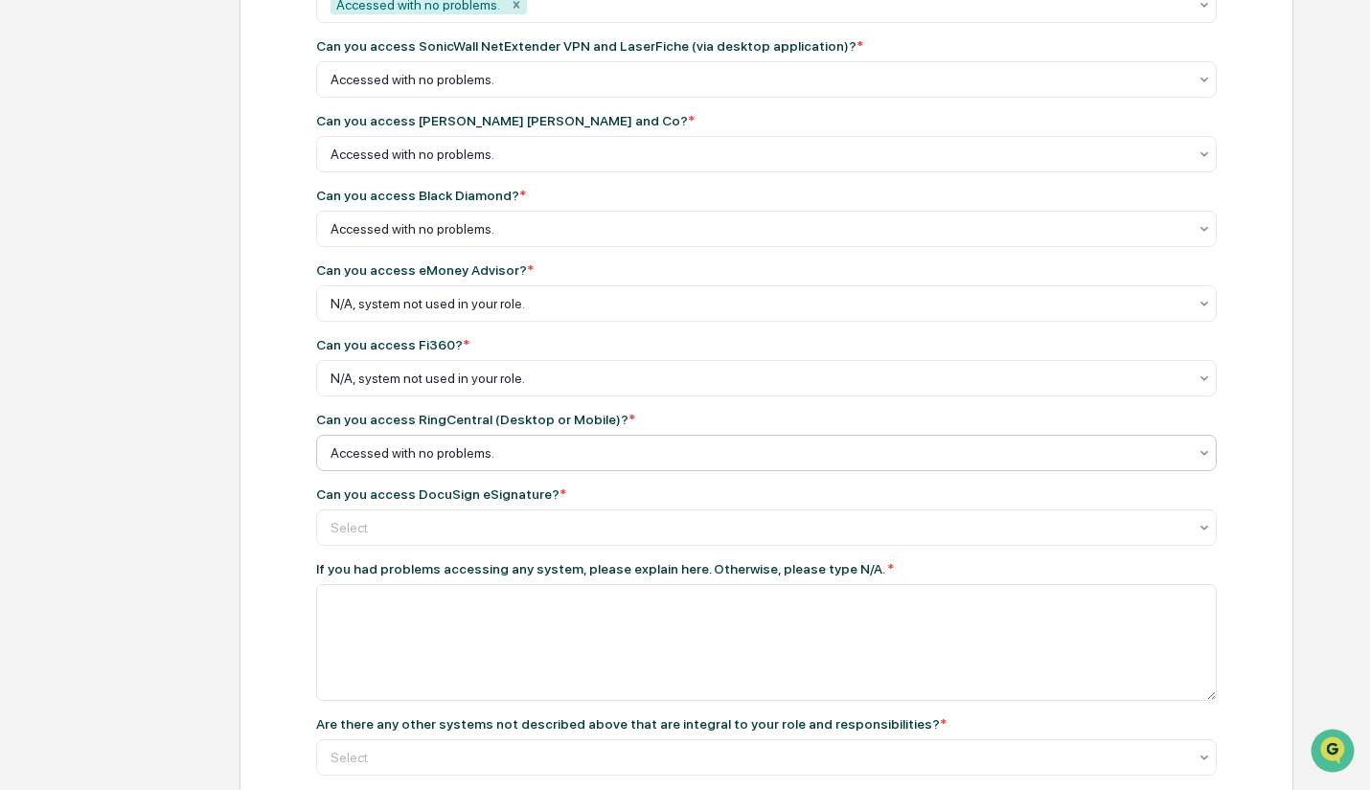
scroll to position [489, 0]
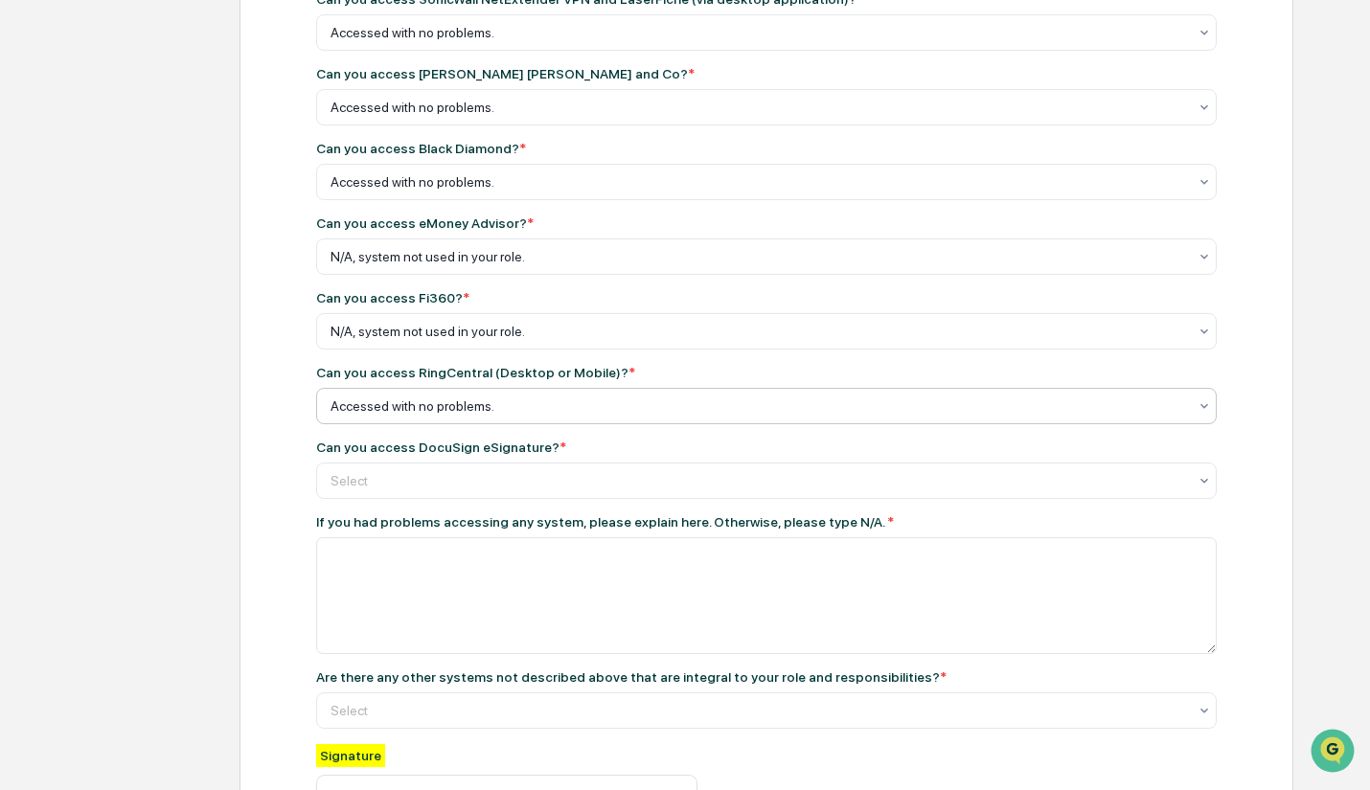
click at [448, 42] on div at bounding box center [759, 32] width 857 height 19
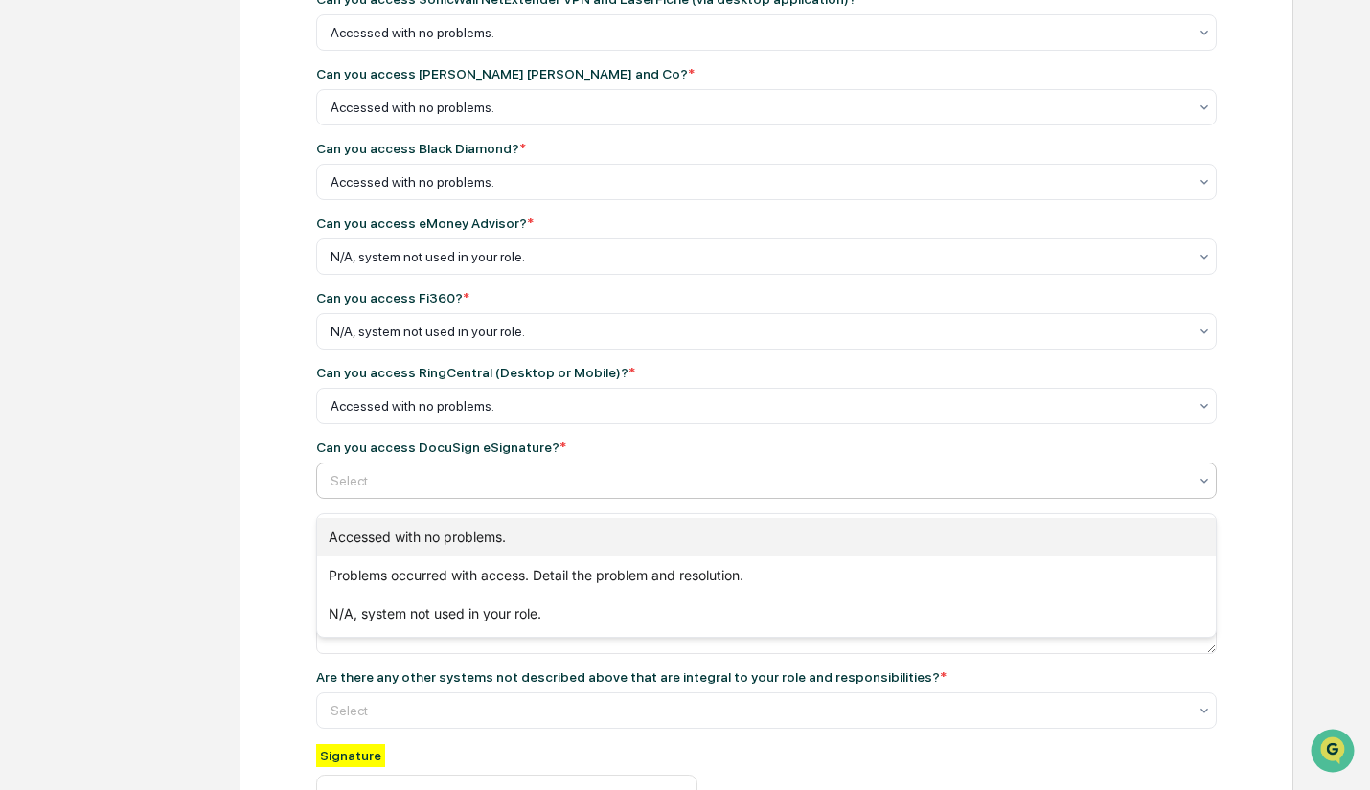
click at [454, 540] on div "Accessed with no problems." at bounding box center [766, 537] width 899 height 38
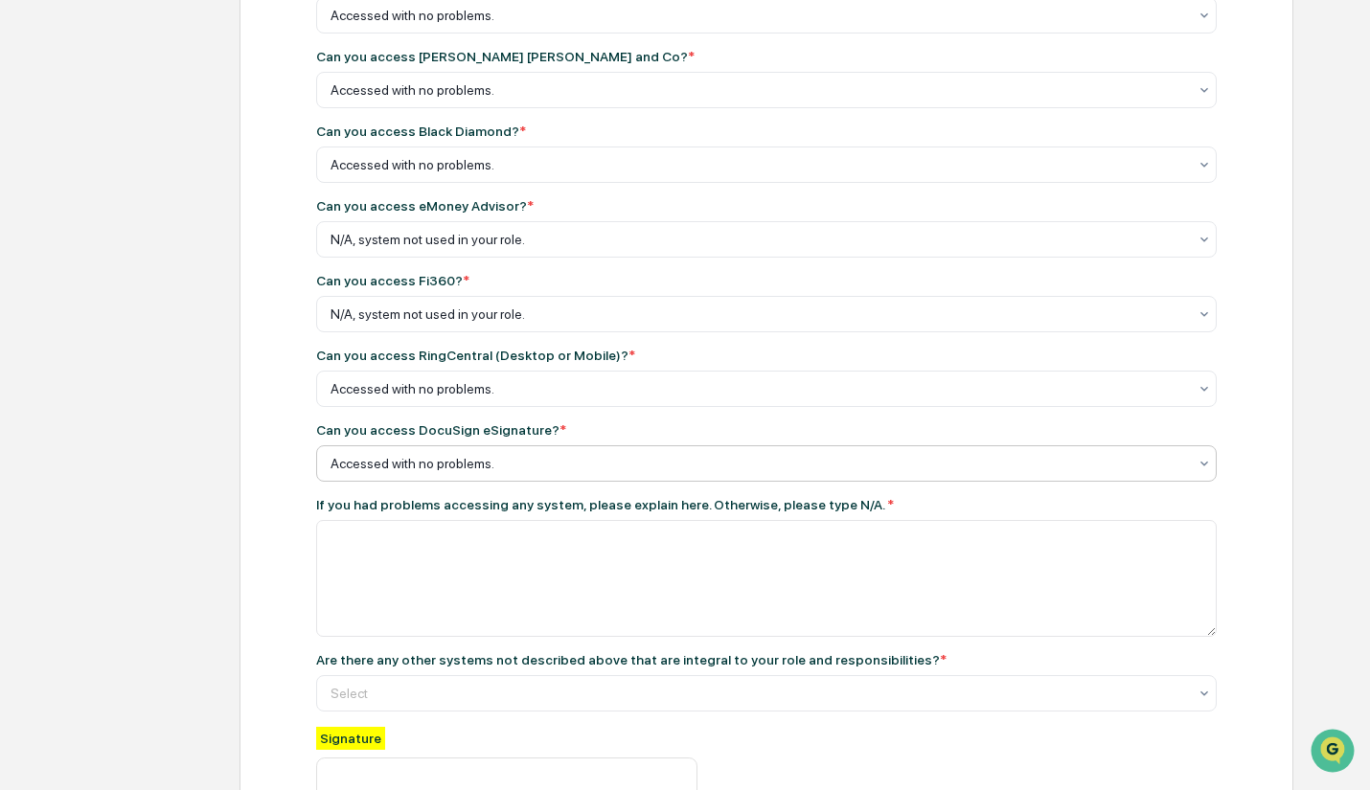
scroll to position [513, 0]
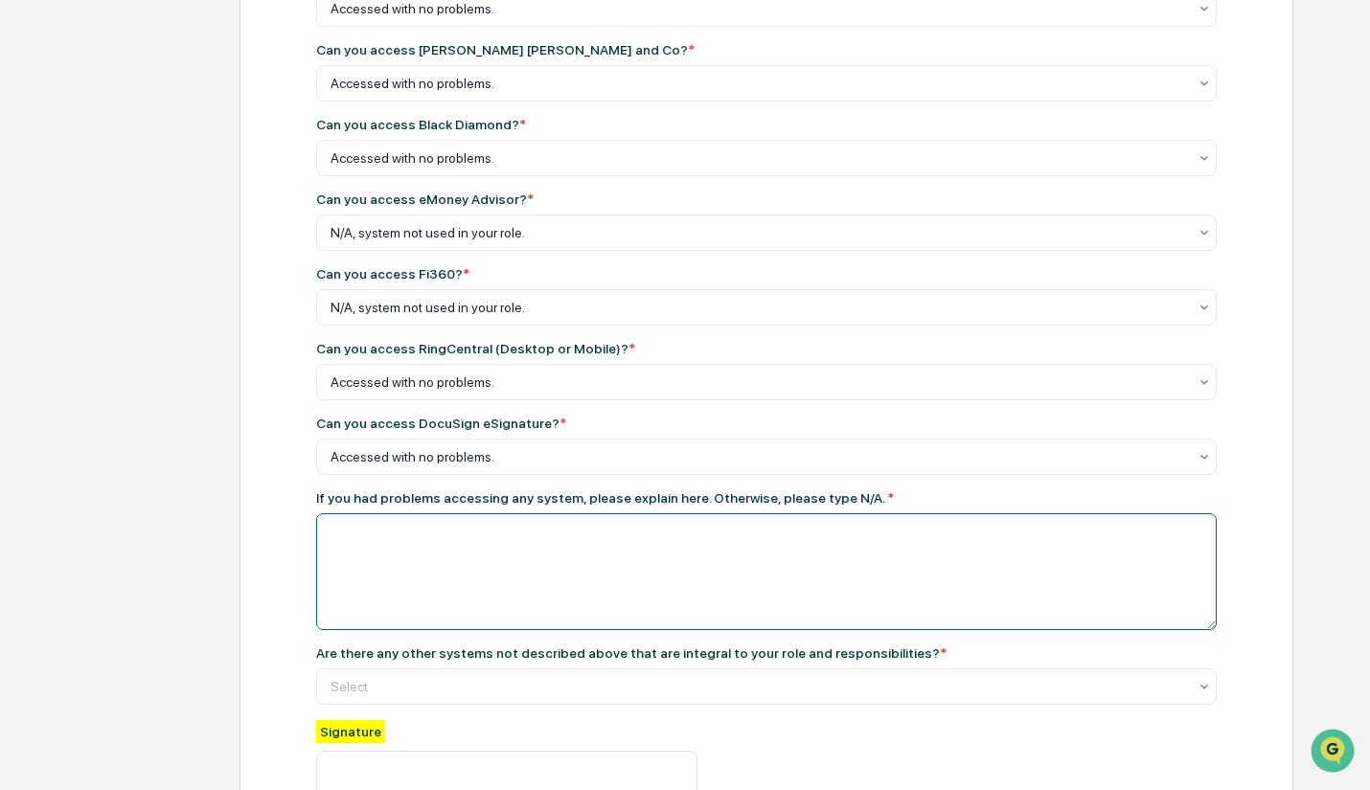
click at [446, 606] on textarea at bounding box center [766, 572] width 901 height 117
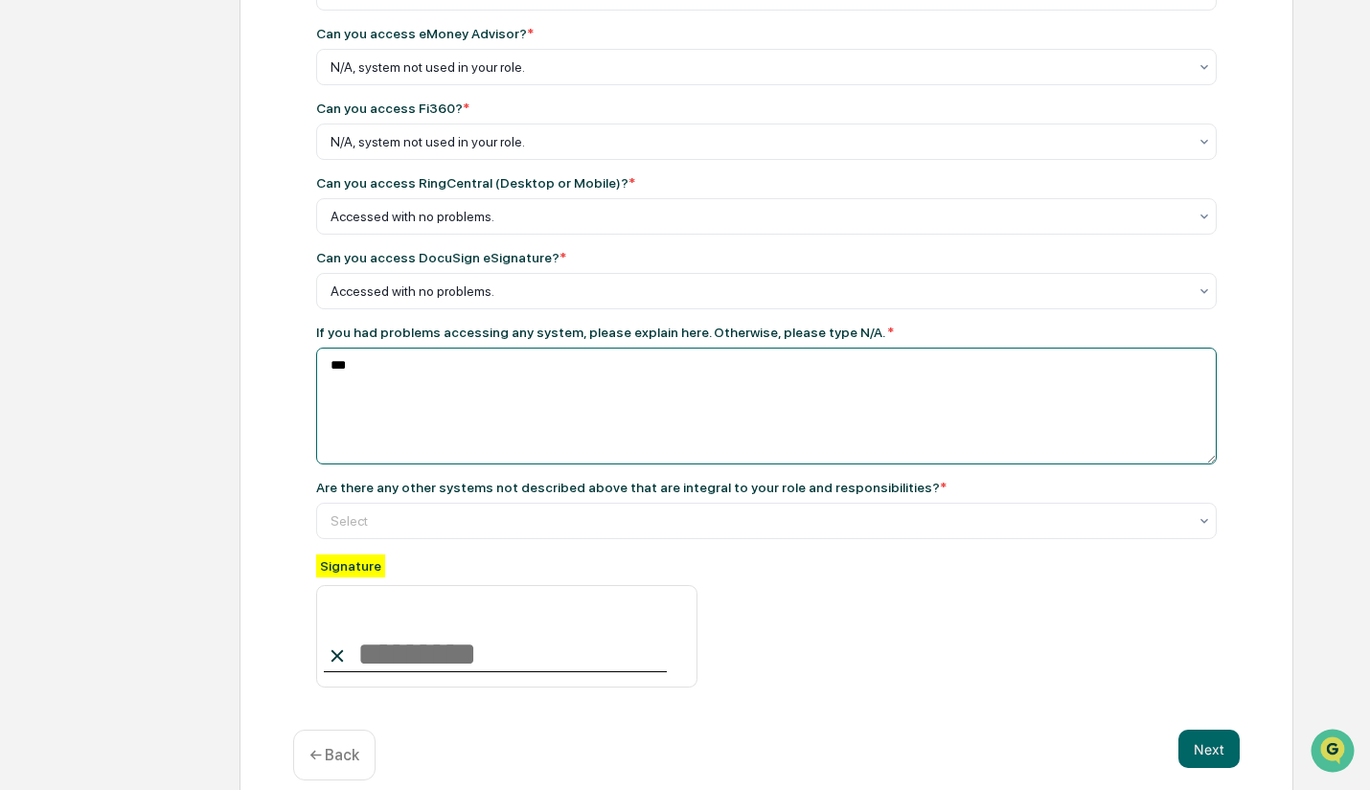
scroll to position [679, 0]
type textarea "***"
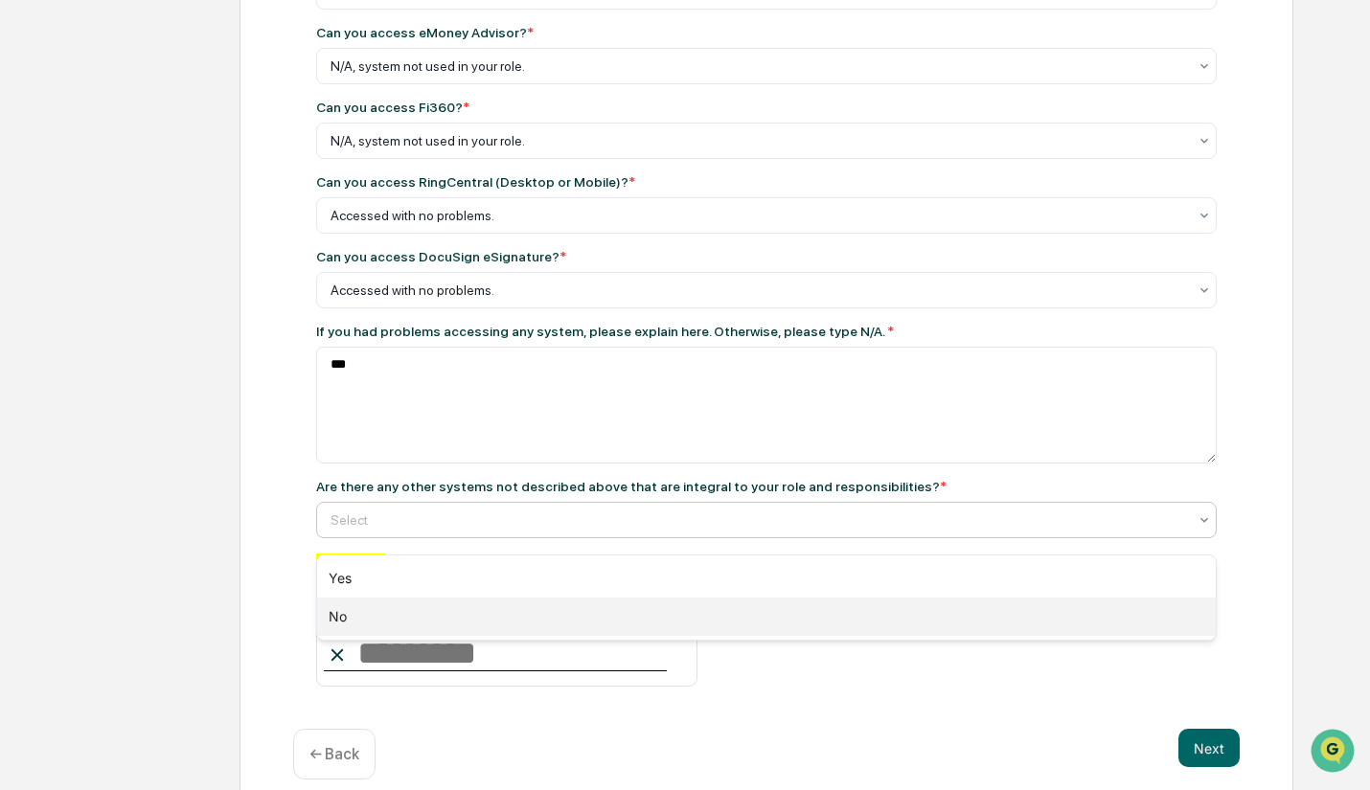
click at [499, 617] on div "No" at bounding box center [766, 617] width 899 height 38
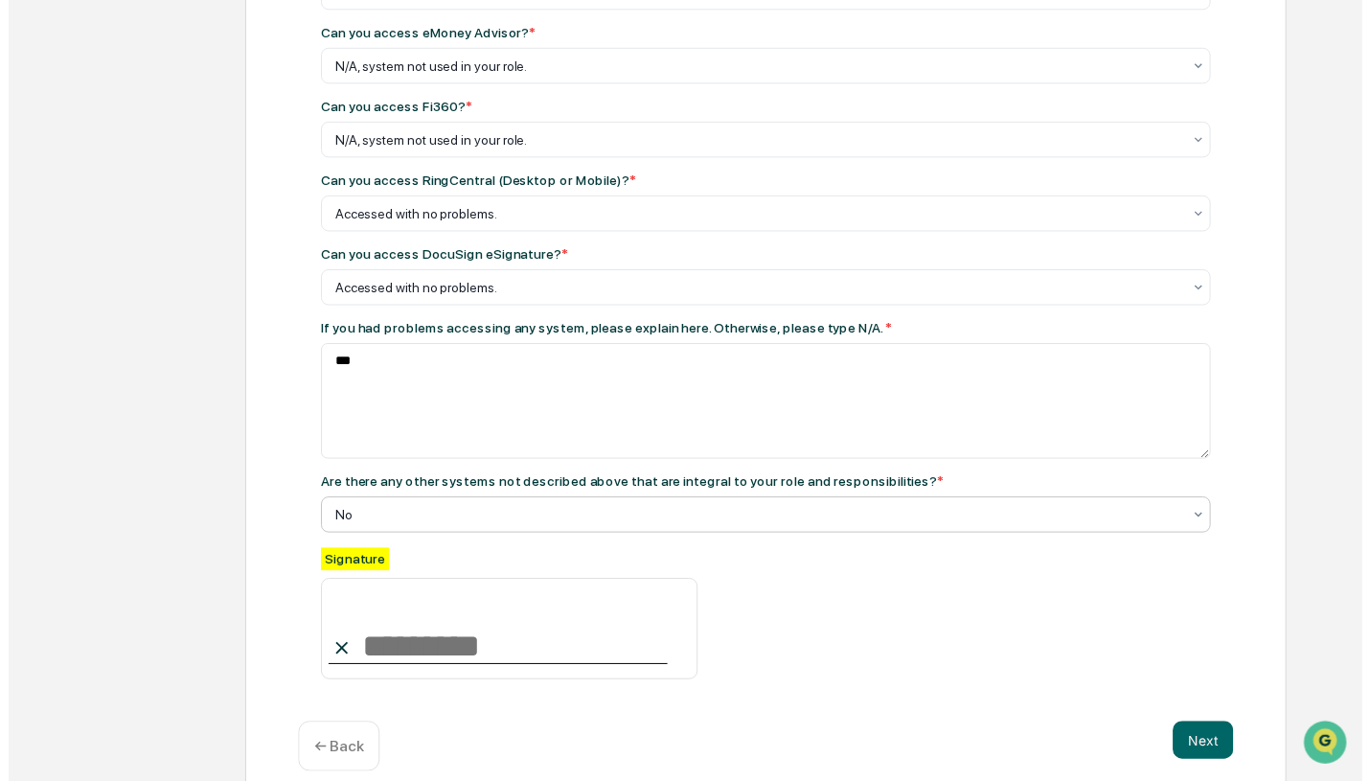
scroll to position [721, 0]
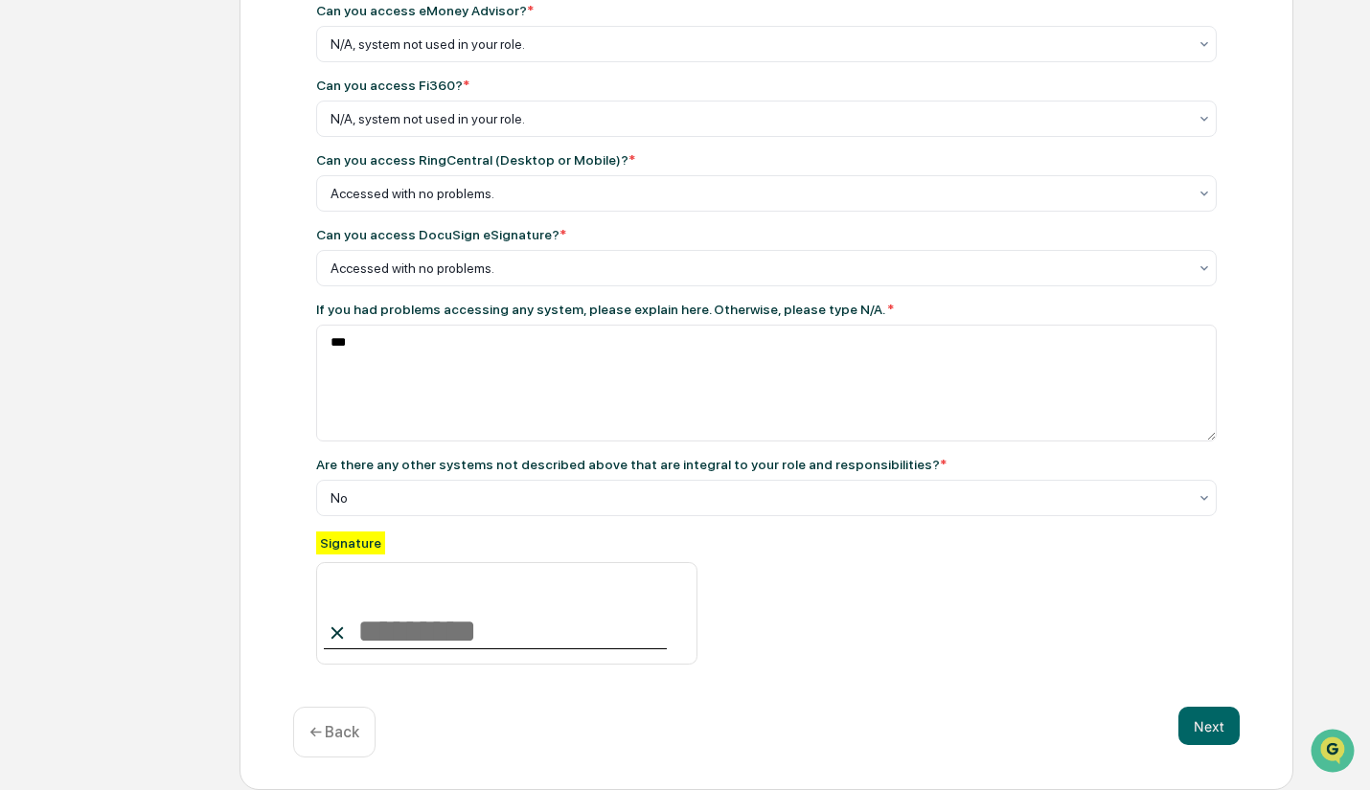
click at [484, 617] on input at bounding box center [506, 613] width 381 height 103
type input "**********"
click at [1206, 730] on button "Next" at bounding box center [1208, 726] width 61 height 38
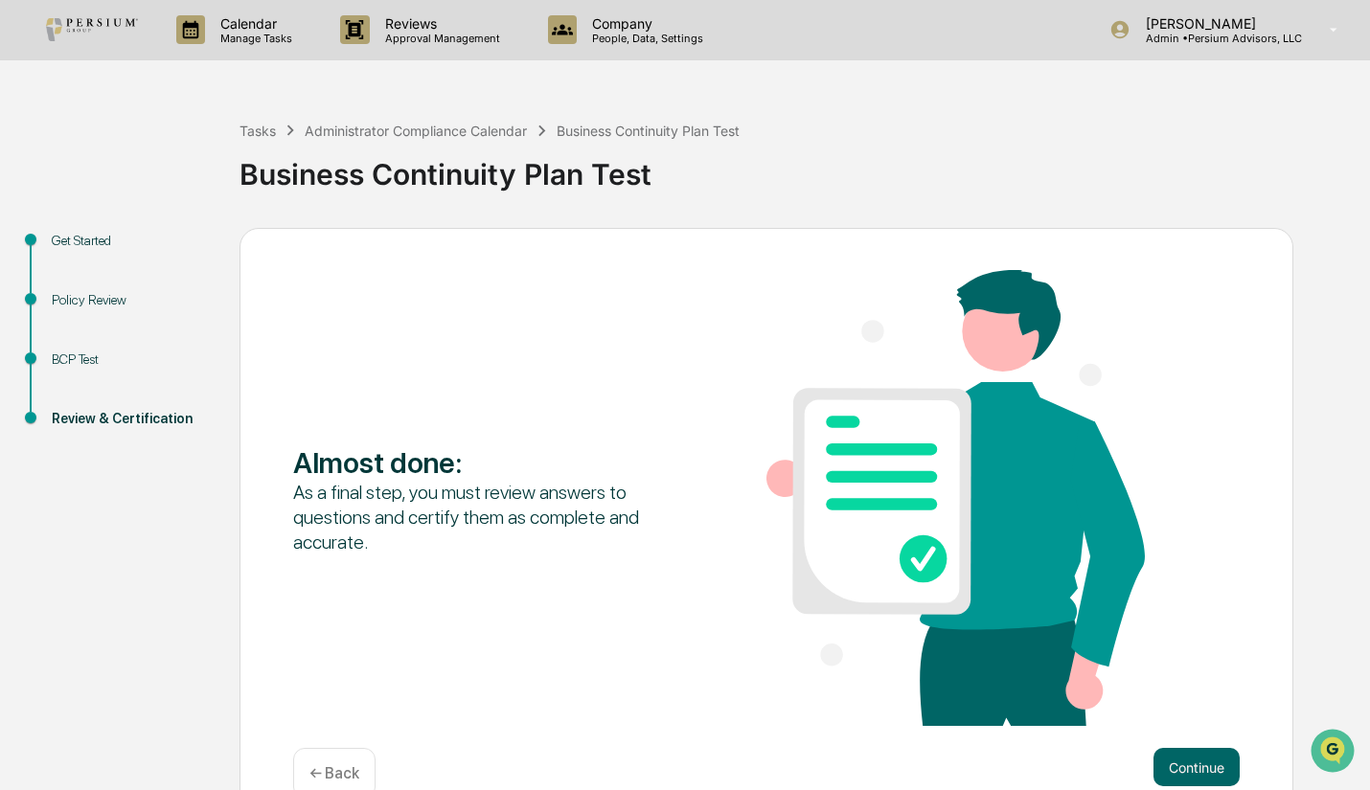
scroll to position [42, 0]
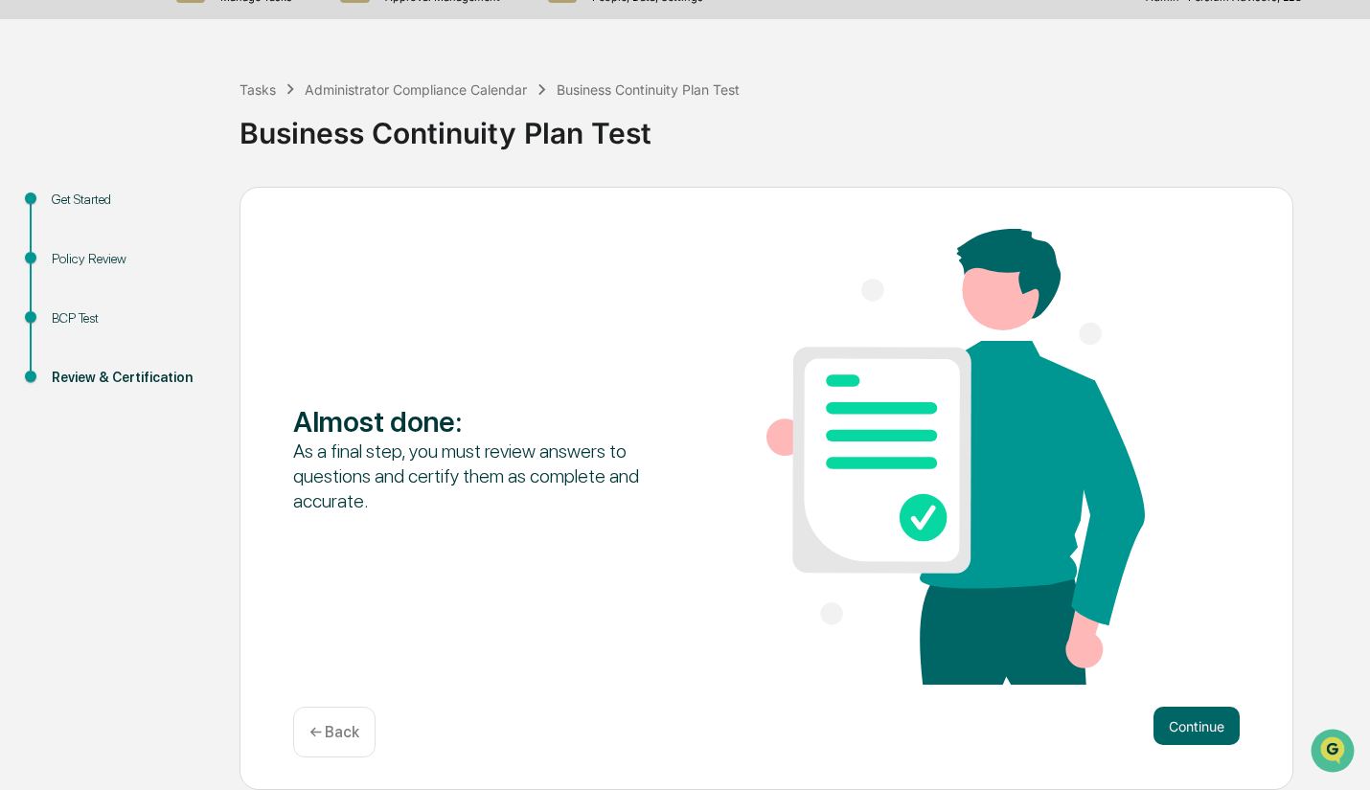
click at [1194, 719] on button "Continue" at bounding box center [1197, 726] width 86 height 38
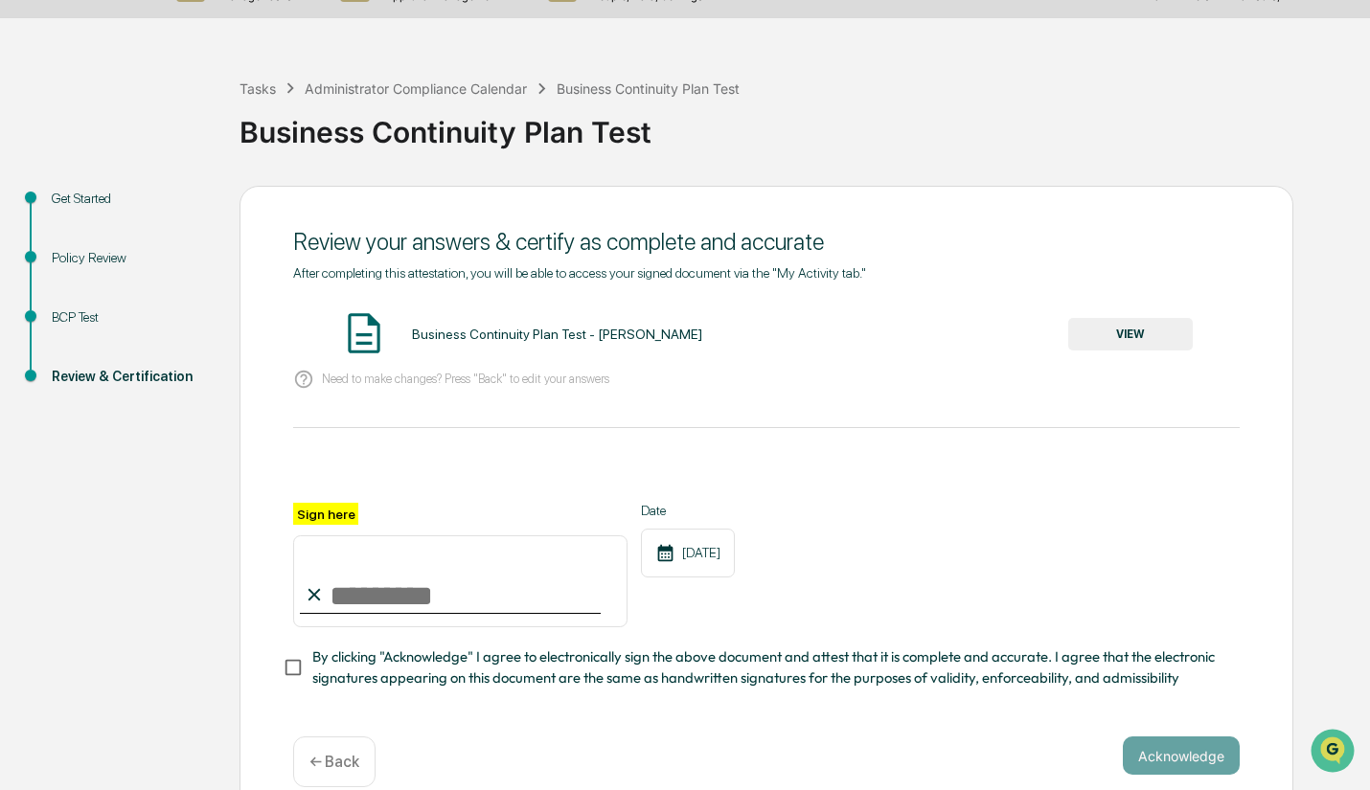
click at [1170, 343] on button "VIEW" at bounding box center [1130, 334] width 125 height 33
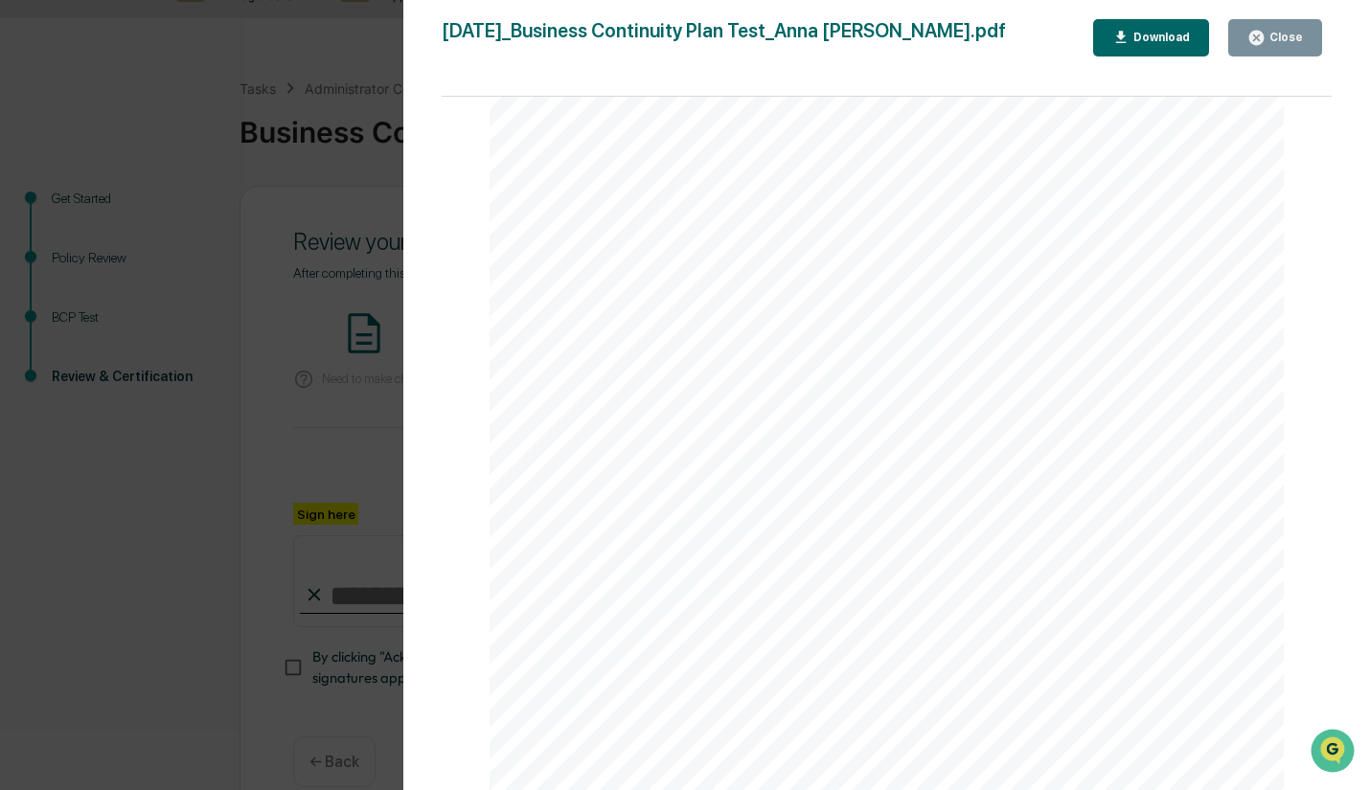
scroll to position [80, 0]
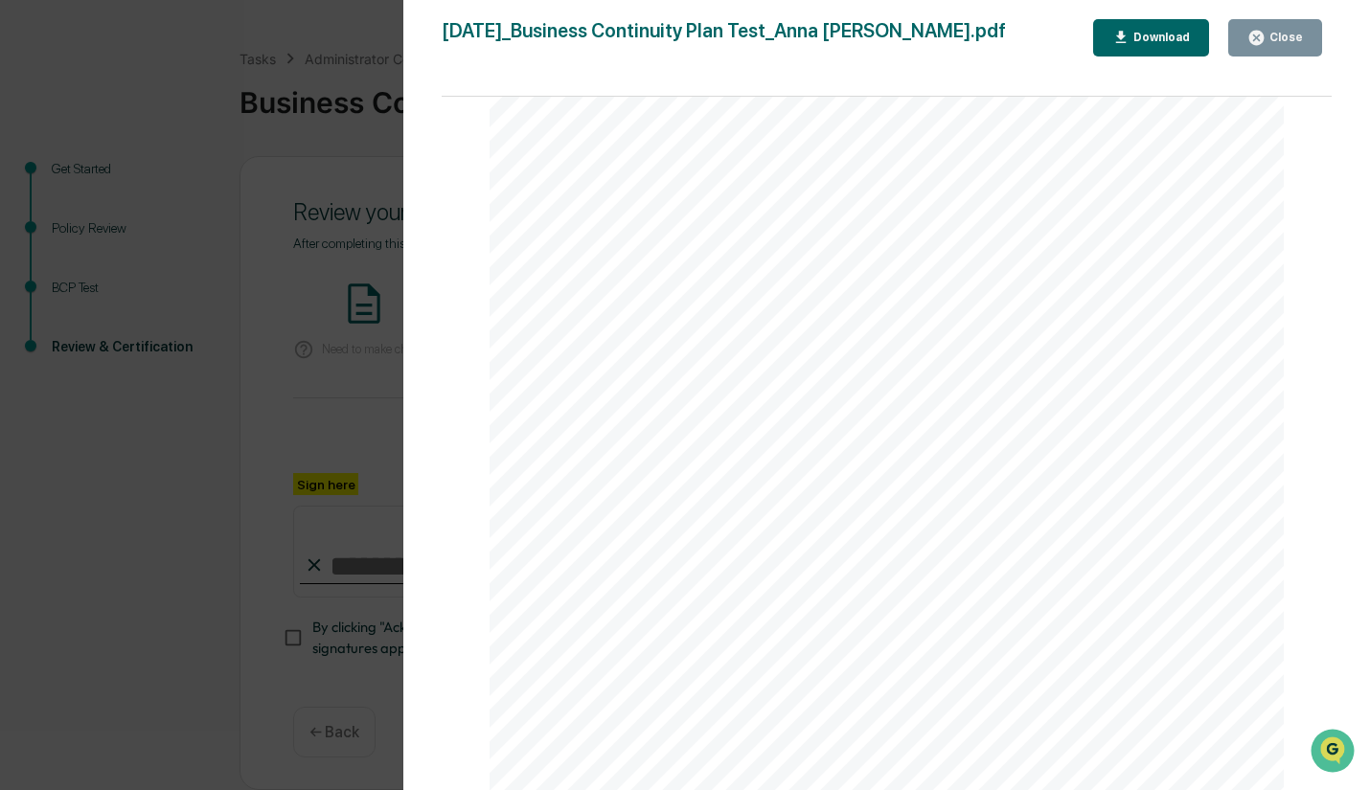
click at [1261, 26] on button "Close" at bounding box center [1275, 37] width 94 height 37
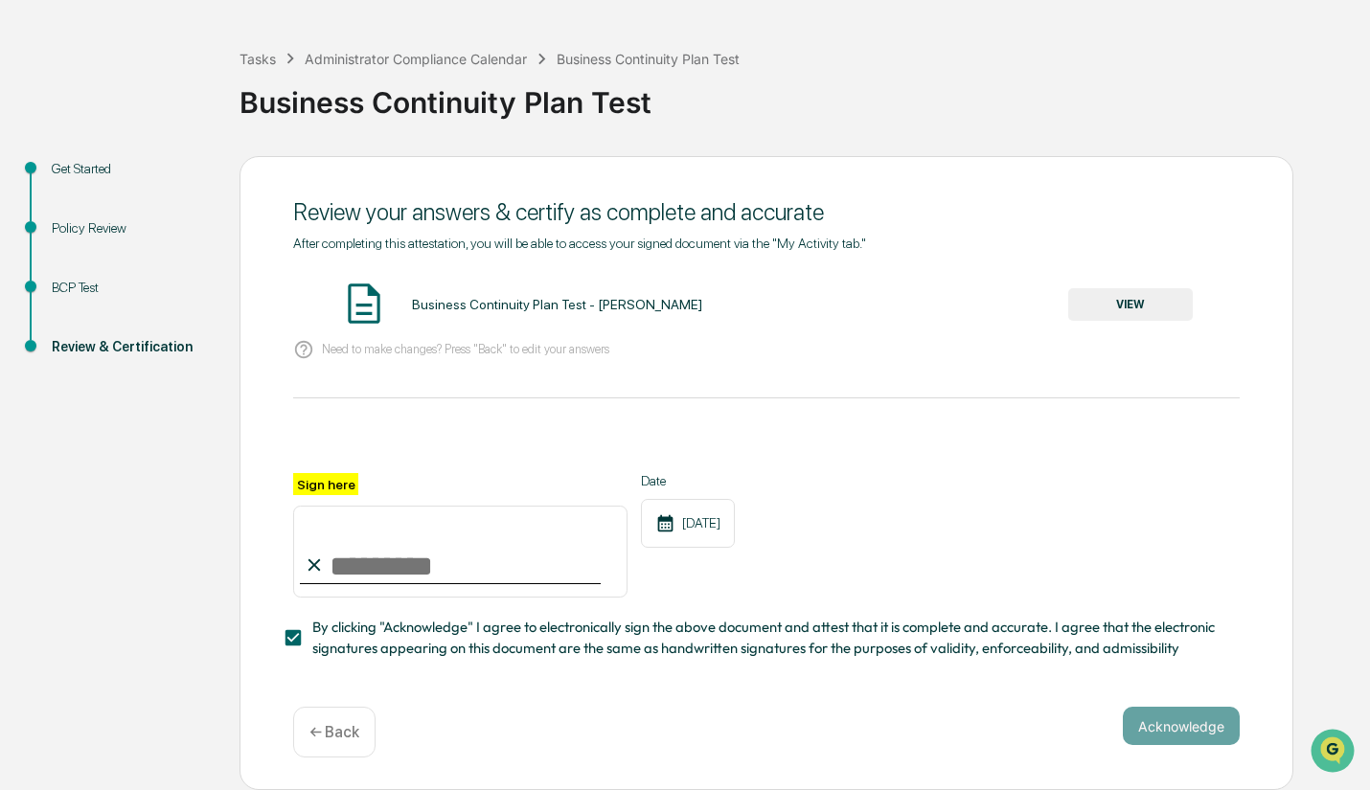
click at [1128, 296] on button "VIEW" at bounding box center [1130, 304] width 125 height 33
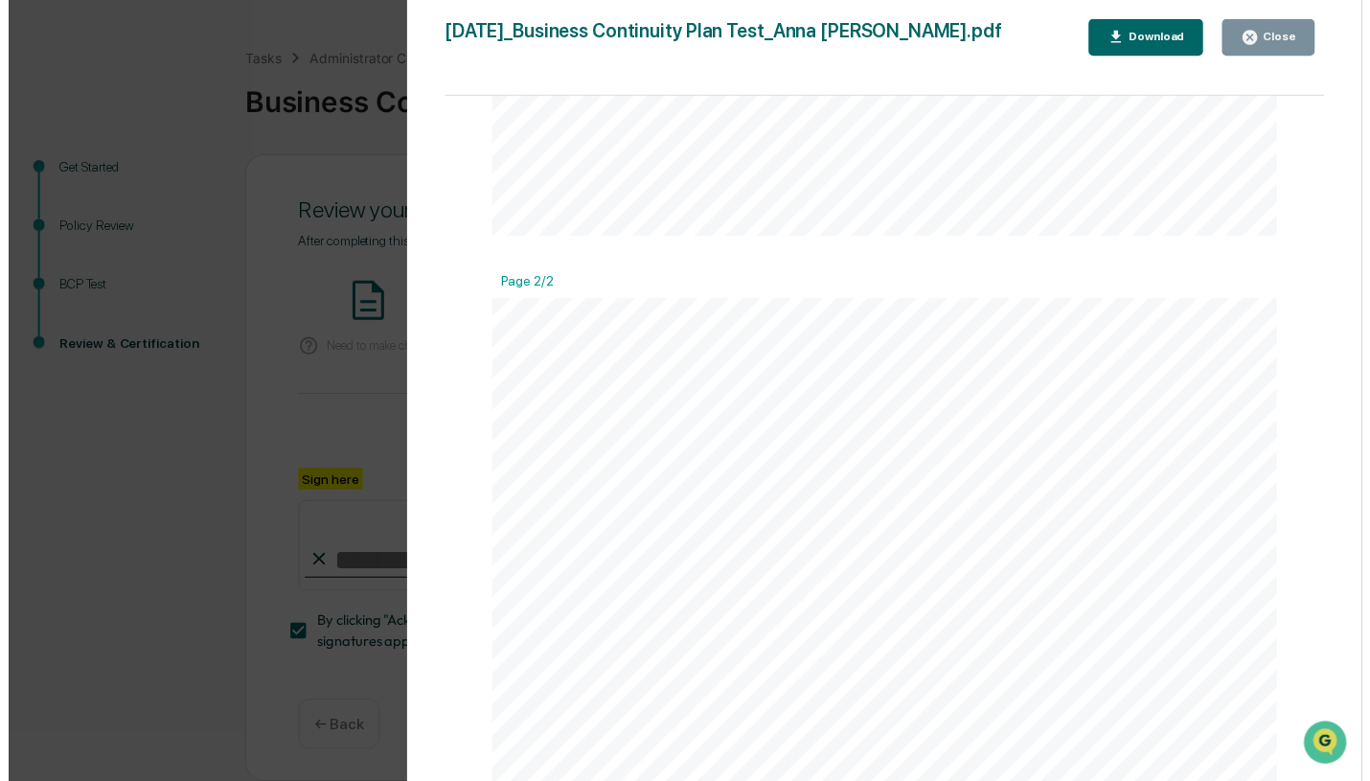
scroll to position [940, 0]
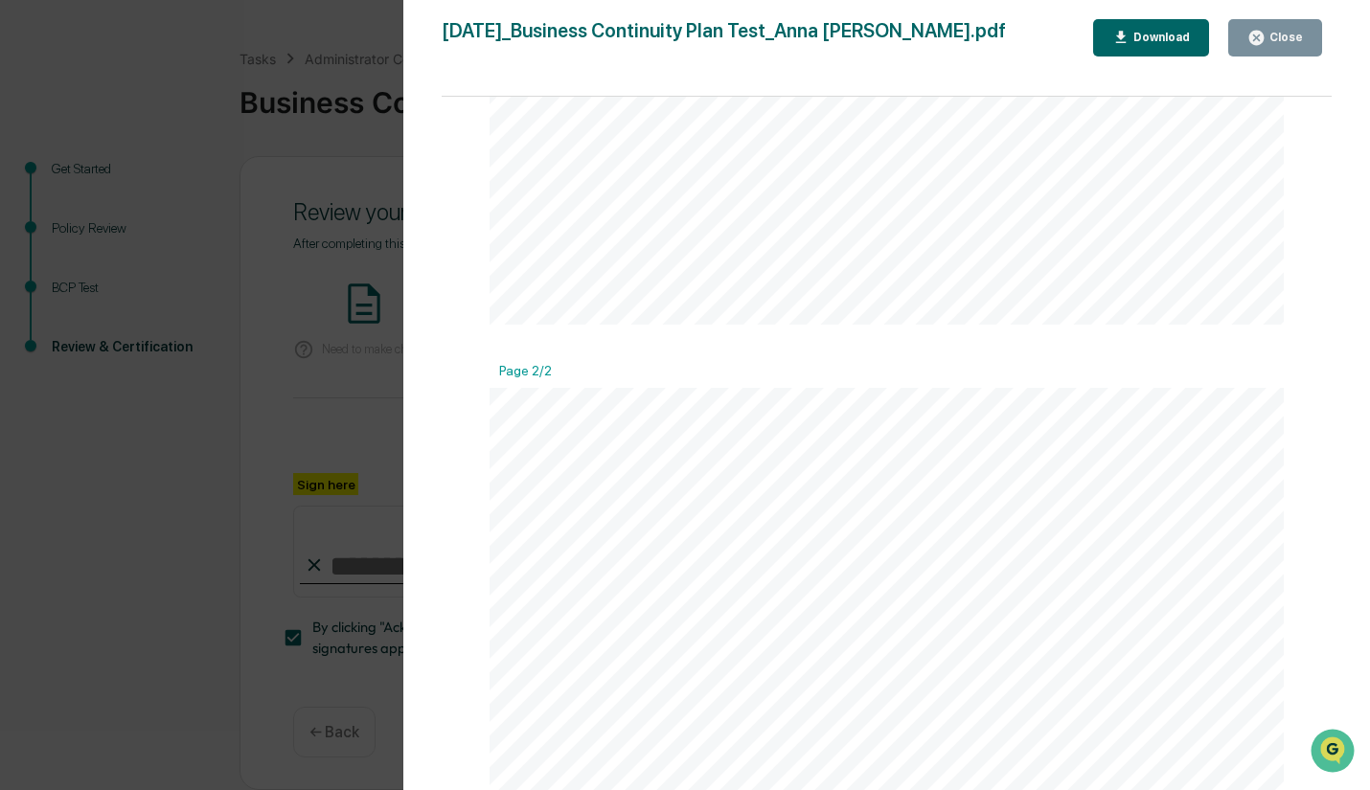
click at [1260, 46] on icon "button" at bounding box center [1256, 38] width 18 height 18
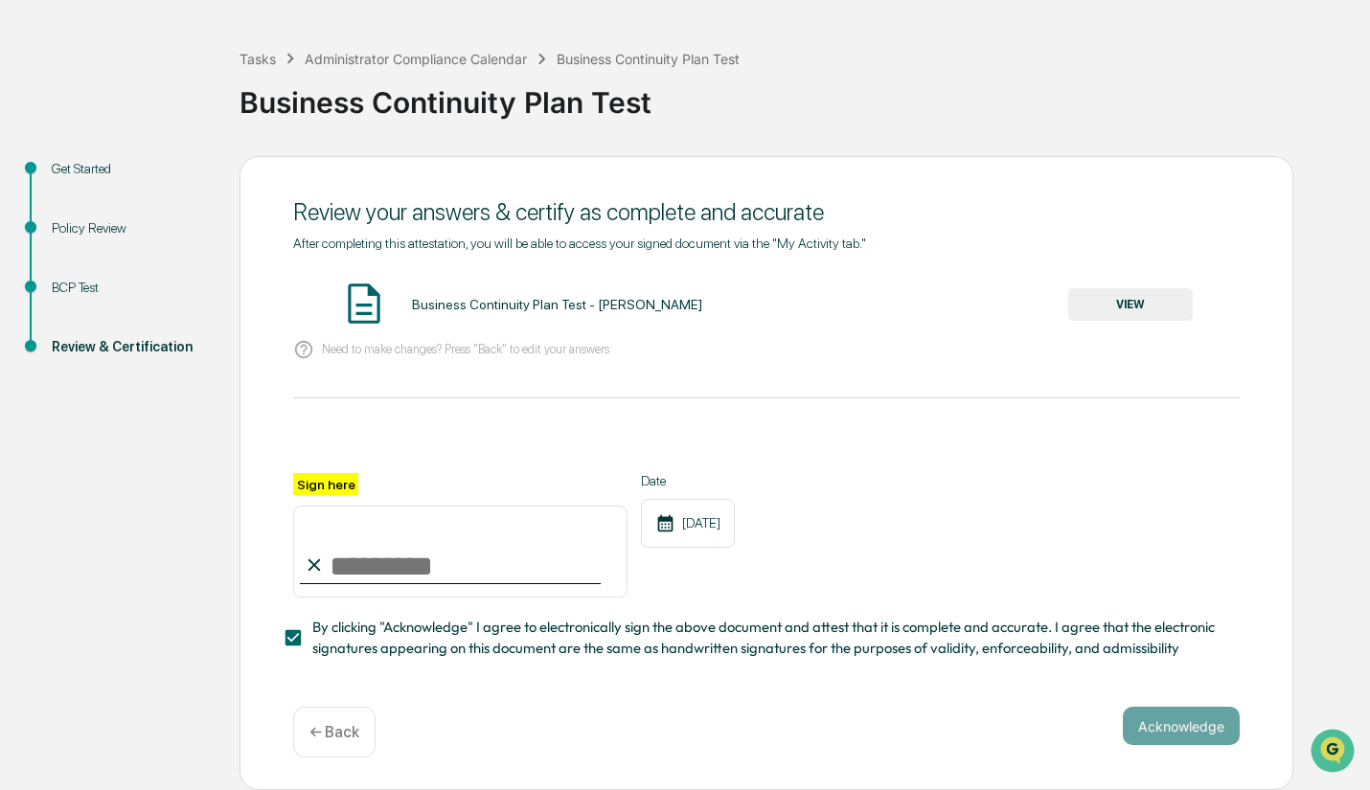
click at [403, 552] on input "Sign here" at bounding box center [460, 552] width 334 height 92
type input "**********"
click at [1133, 720] on button "Acknowledge" at bounding box center [1181, 726] width 117 height 38
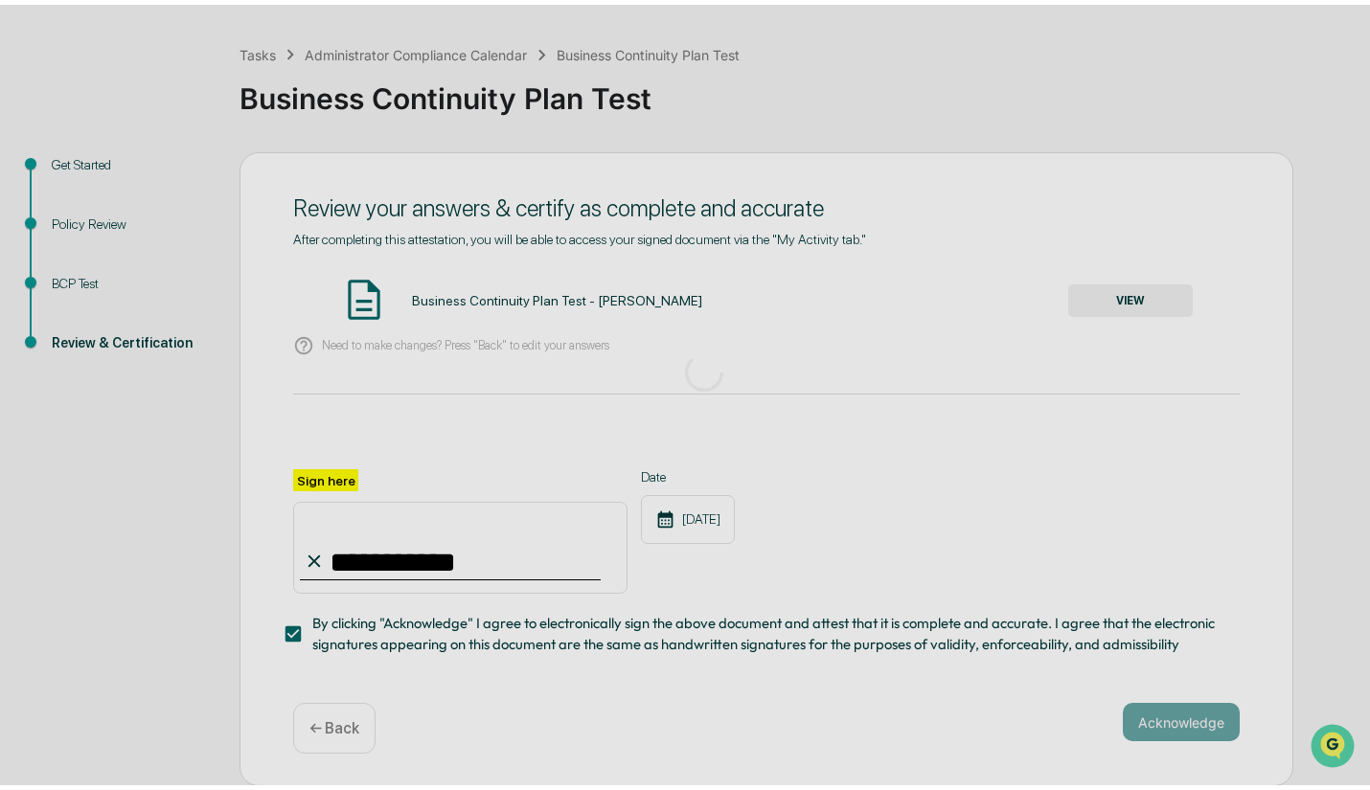
scroll to position [0, 0]
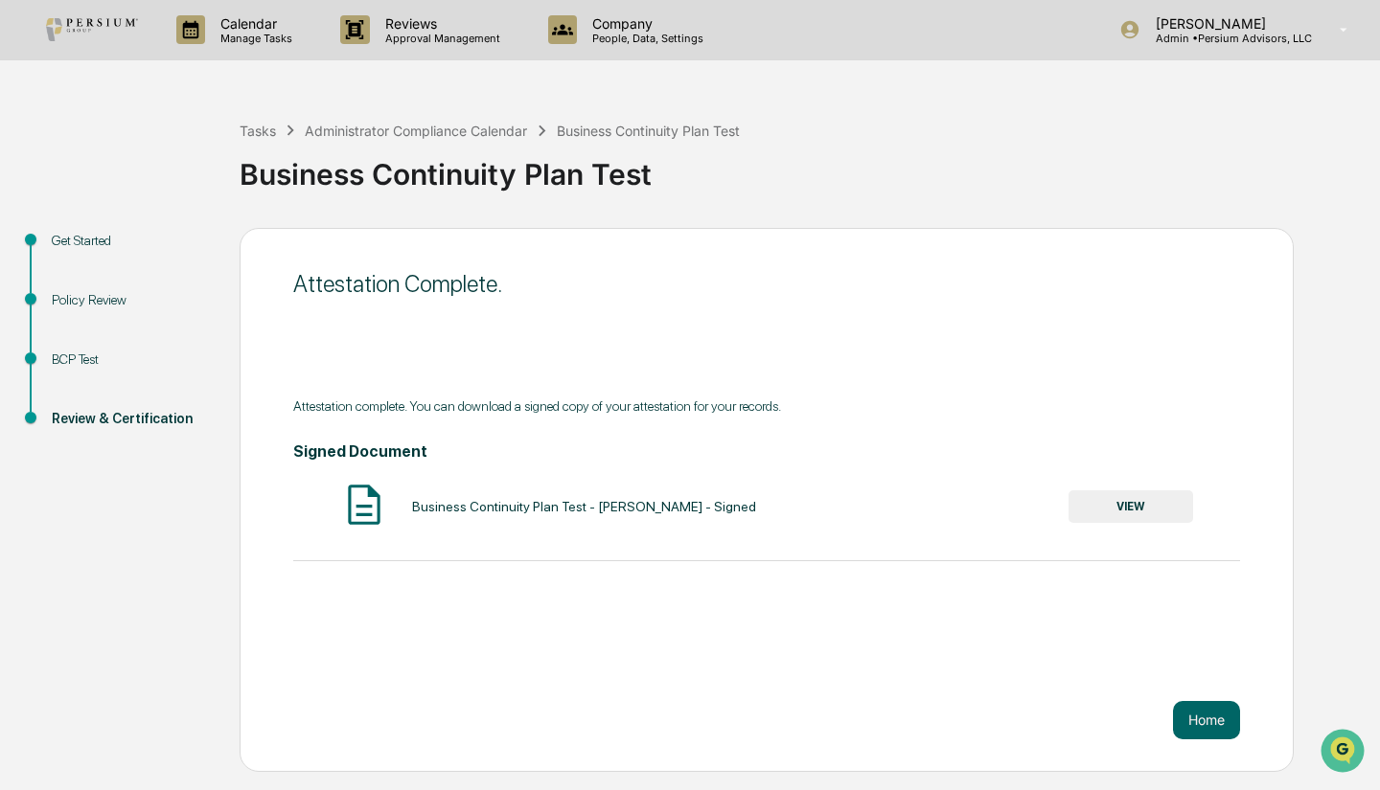
click at [1205, 724] on button "Home" at bounding box center [1206, 720] width 67 height 38
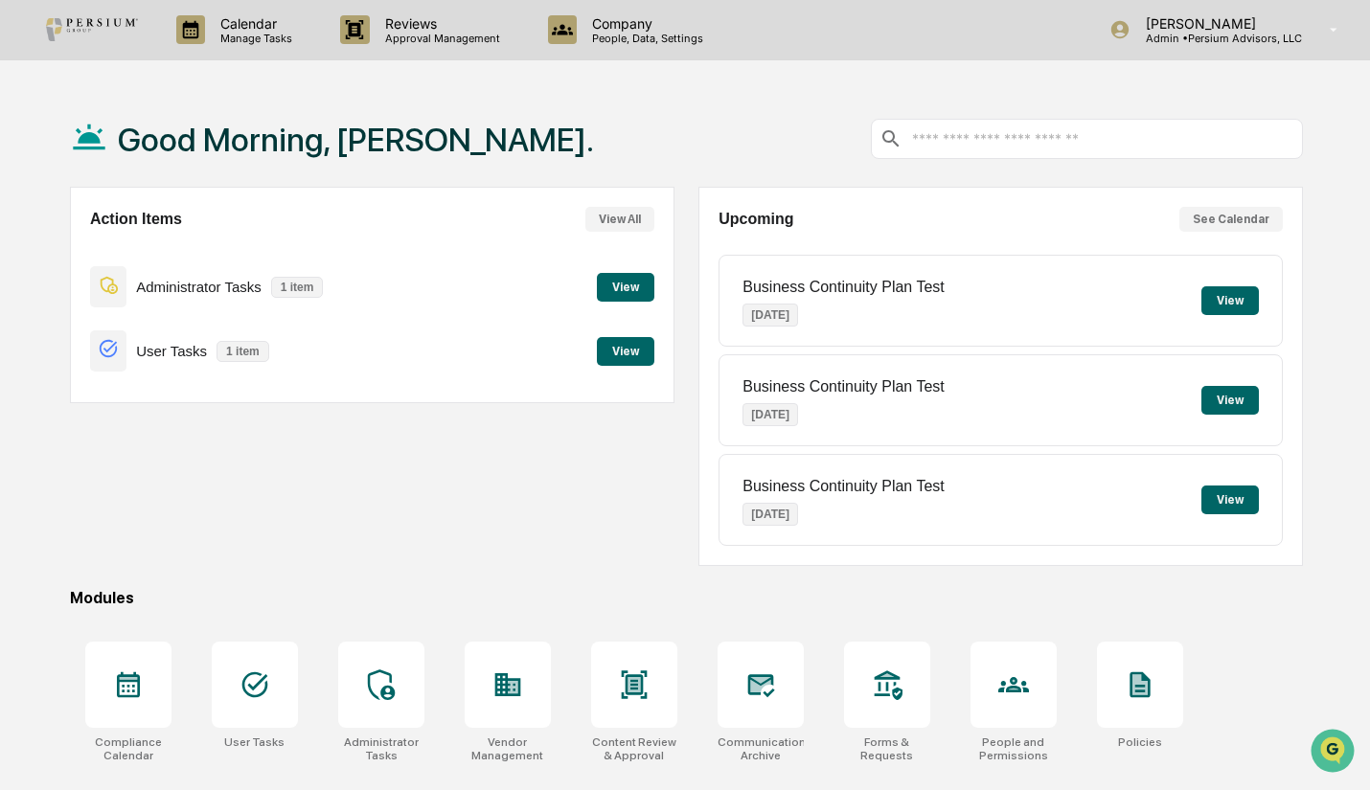
click at [619, 352] on button "View" at bounding box center [625, 351] width 57 height 29
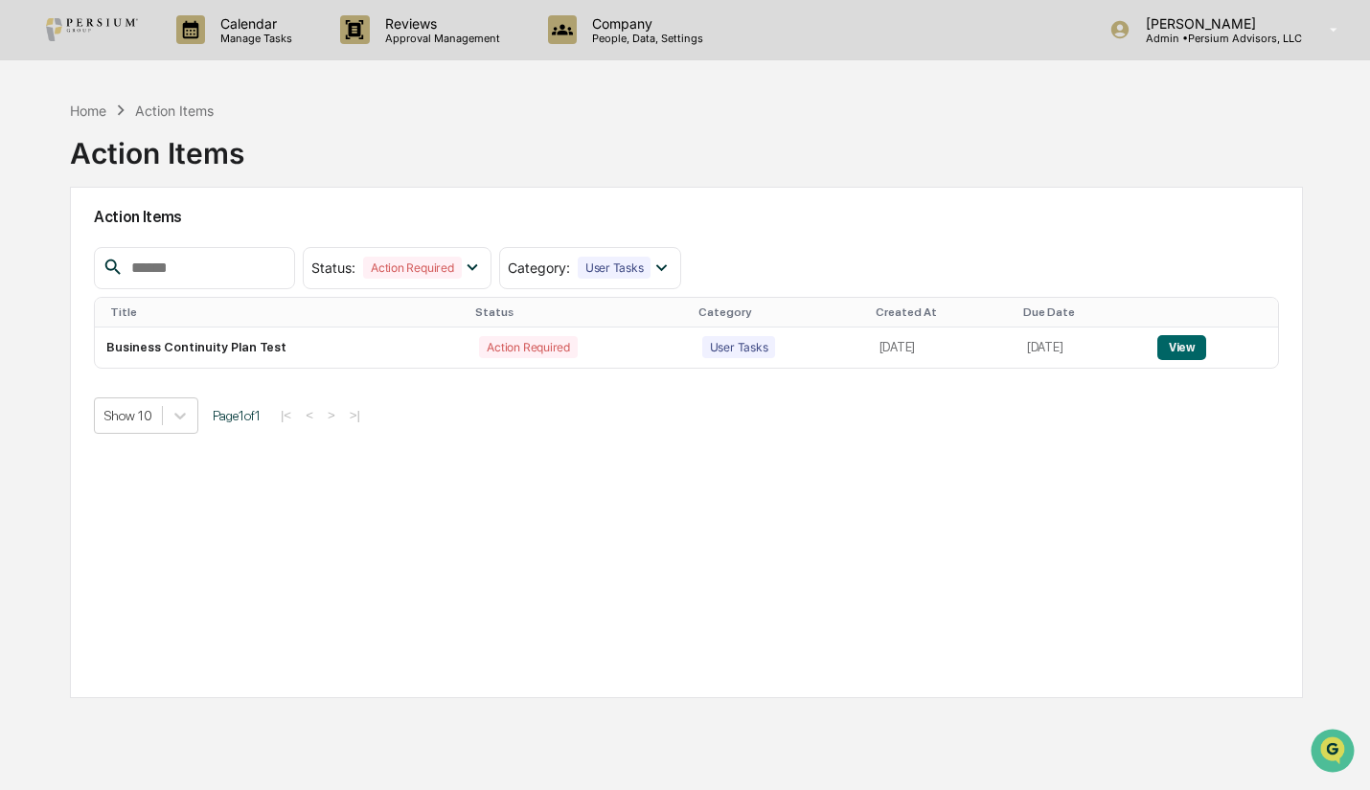
click at [1187, 355] on button "View" at bounding box center [1181, 347] width 49 height 25
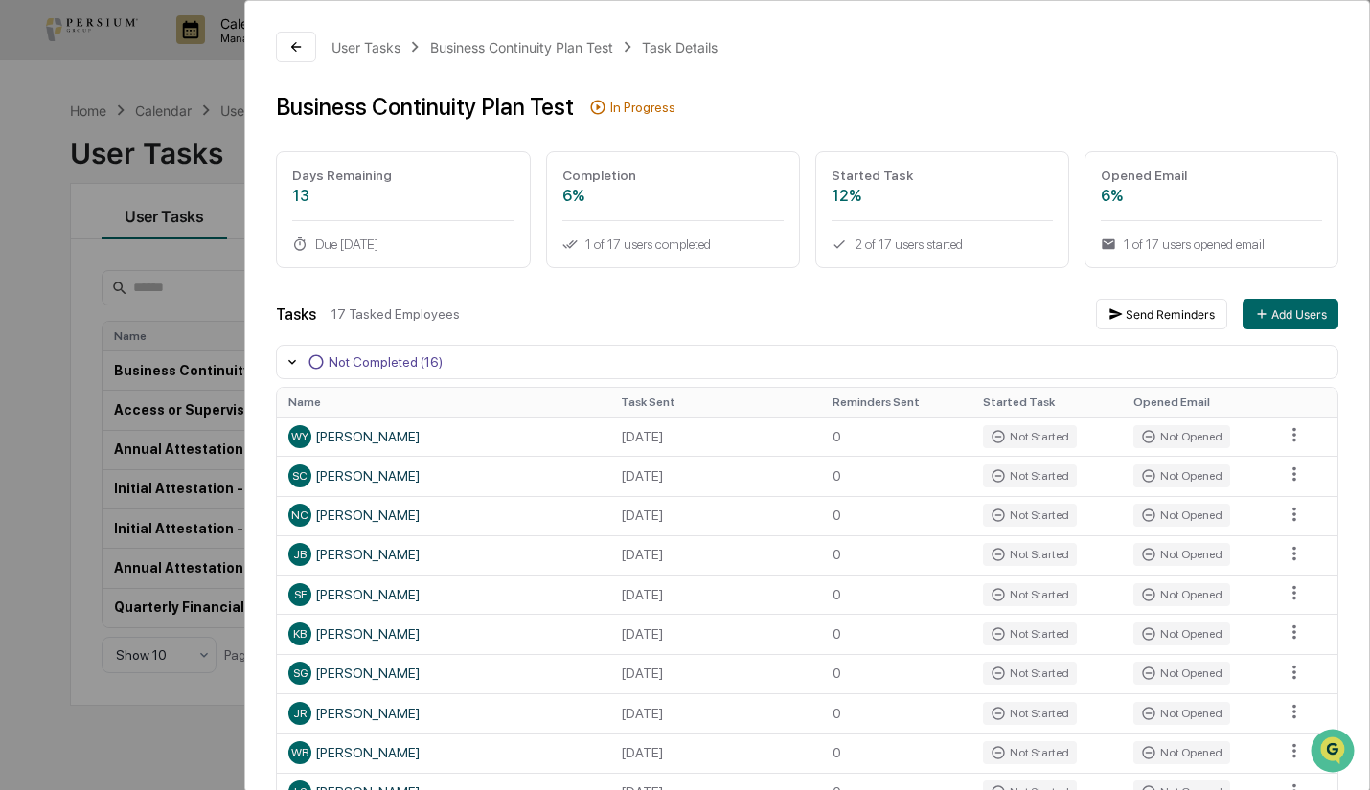
click at [158, 113] on div "User Tasks Business Continuity Plan Test Task Details Business Continuity Plan …" at bounding box center [685, 395] width 1370 height 790
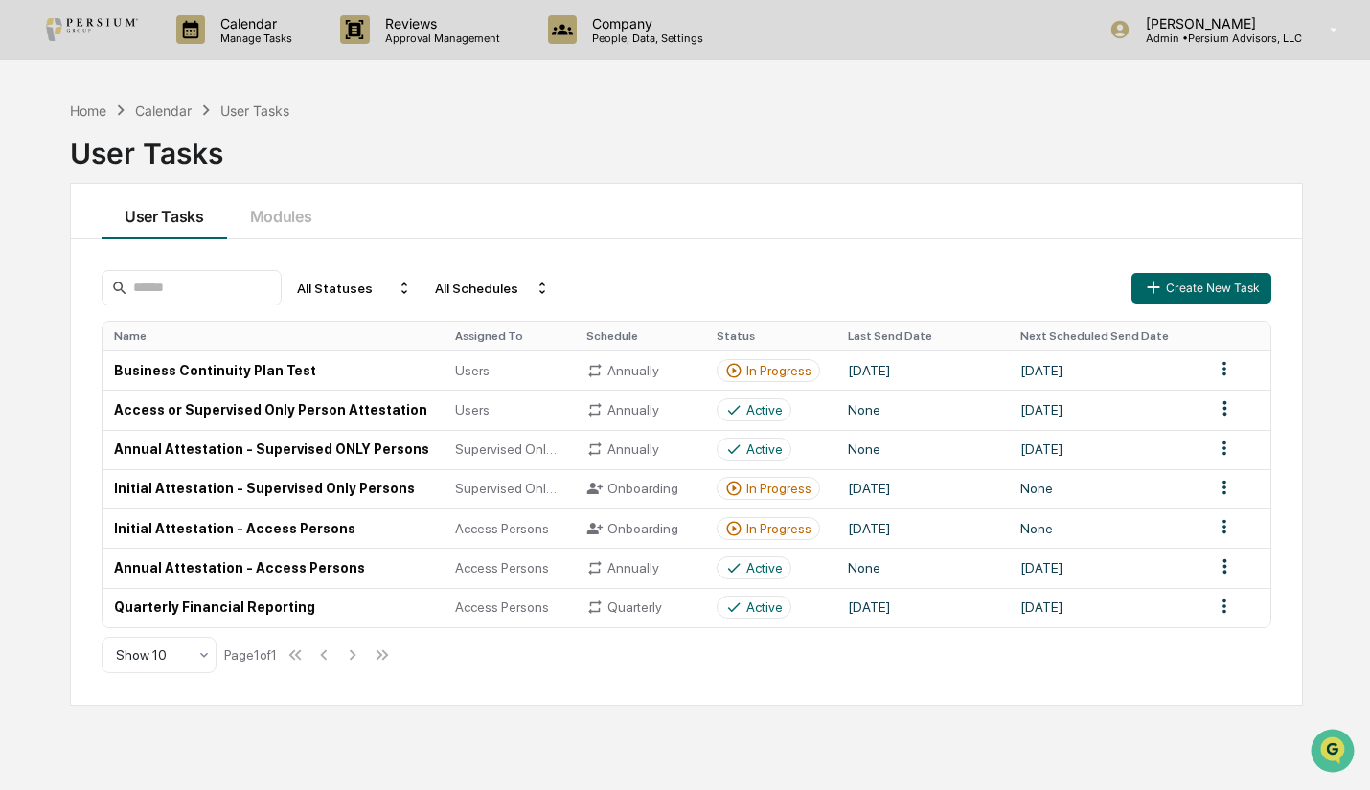
click at [119, 103] on icon at bounding box center [120, 110] width 21 height 21
